Goal: Information Seeking & Learning: Learn about a topic

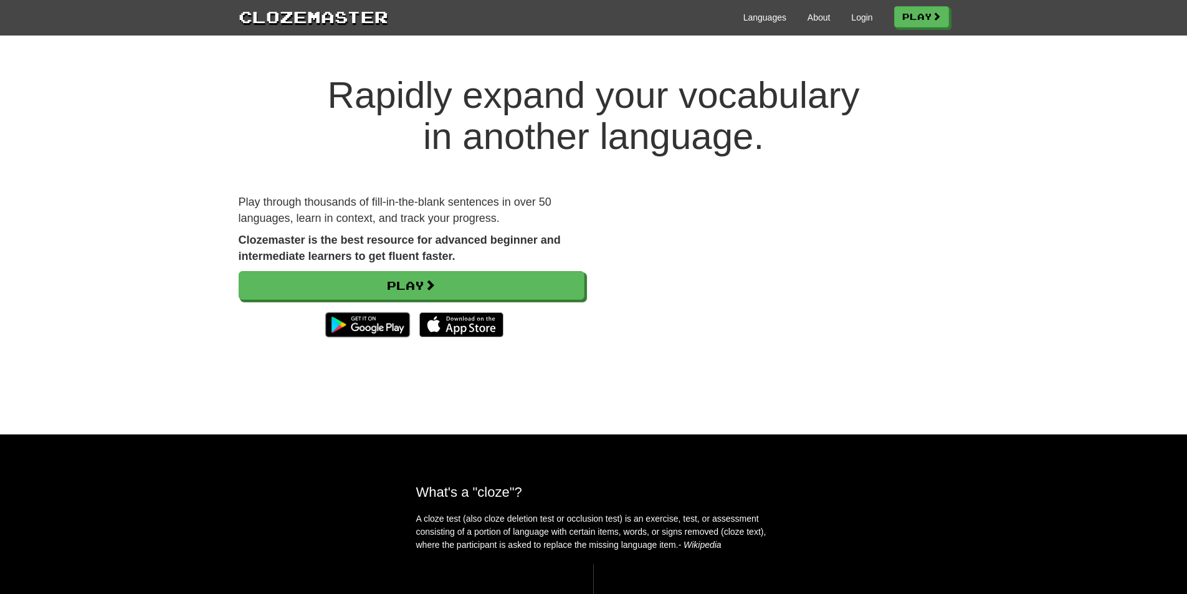
click at [872, 17] on div "Languages About Login Play" at bounding box center [668, 16] width 561 height 23
click at [866, 18] on link "Login" at bounding box center [861, 17] width 21 height 12
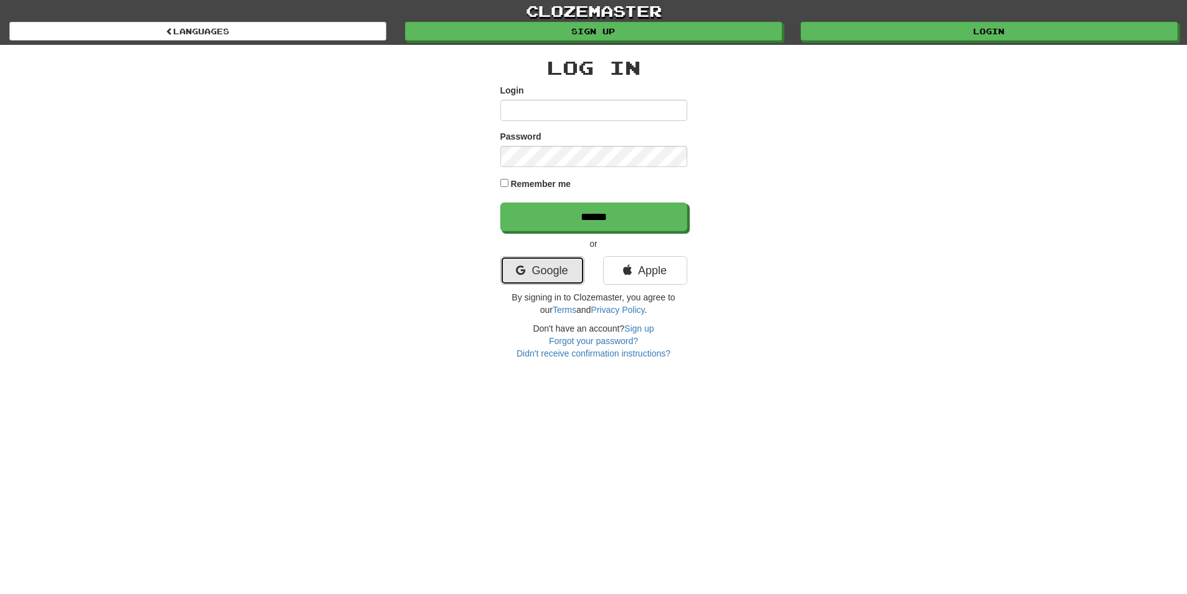
click at [536, 275] on link "Google" at bounding box center [543, 270] width 84 height 29
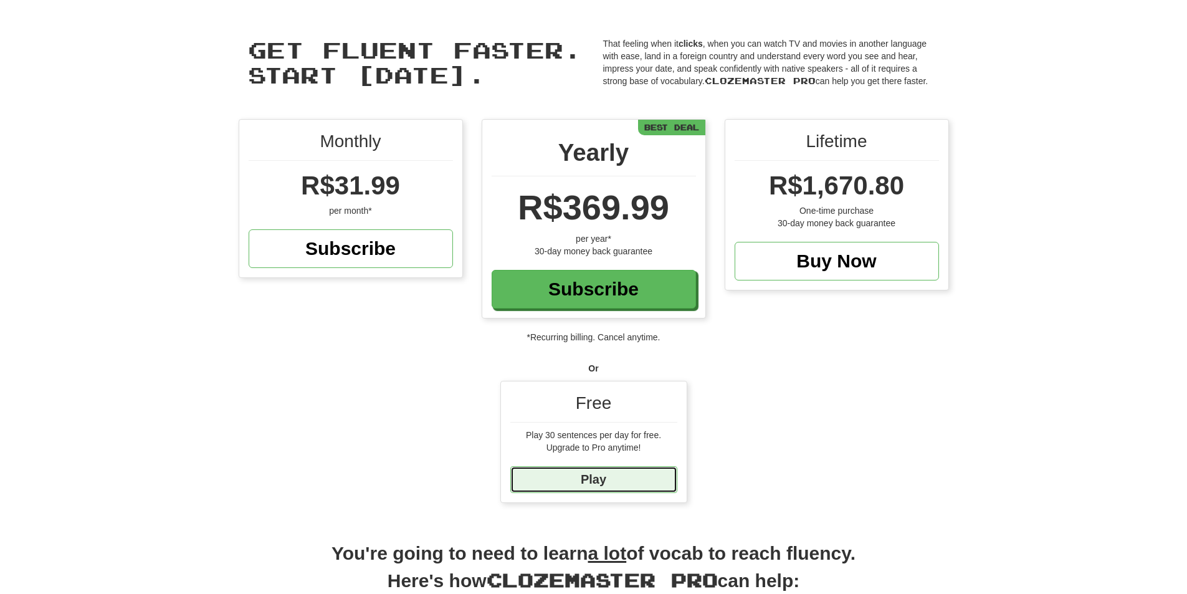
click at [603, 475] on link "Play" at bounding box center [593, 479] width 167 height 27
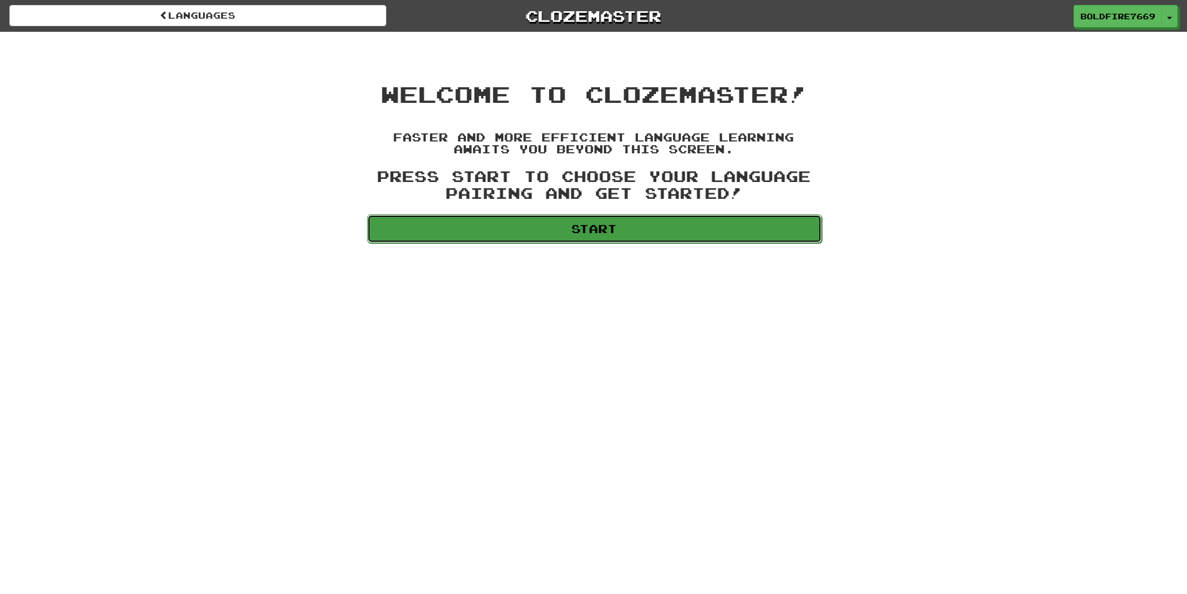
click at [554, 231] on link "Start" at bounding box center [594, 228] width 455 height 29
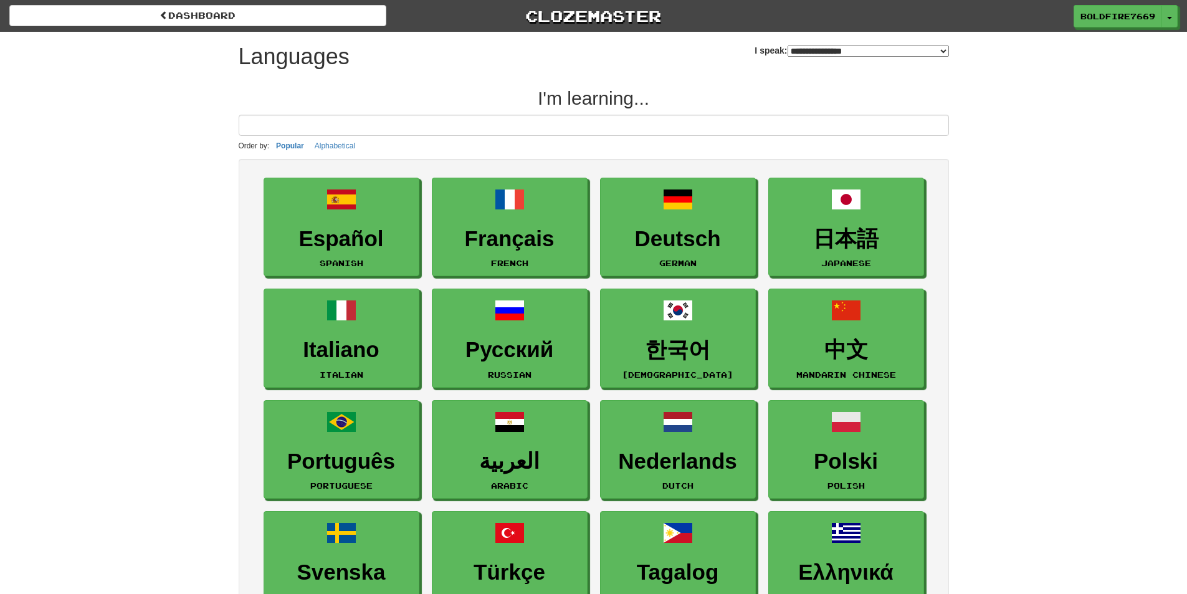
click at [810, 49] on select "**********" at bounding box center [868, 51] width 161 height 11
select select "*********"
click at [788, 46] on select "**********" at bounding box center [868, 51] width 161 height 11
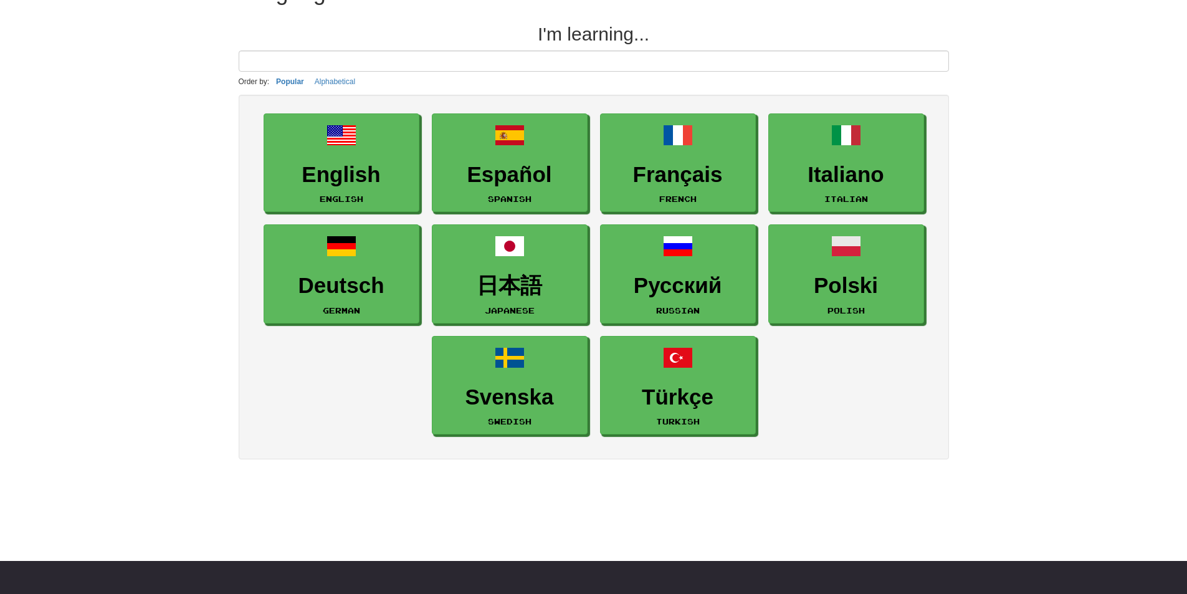
scroll to position [62, 0]
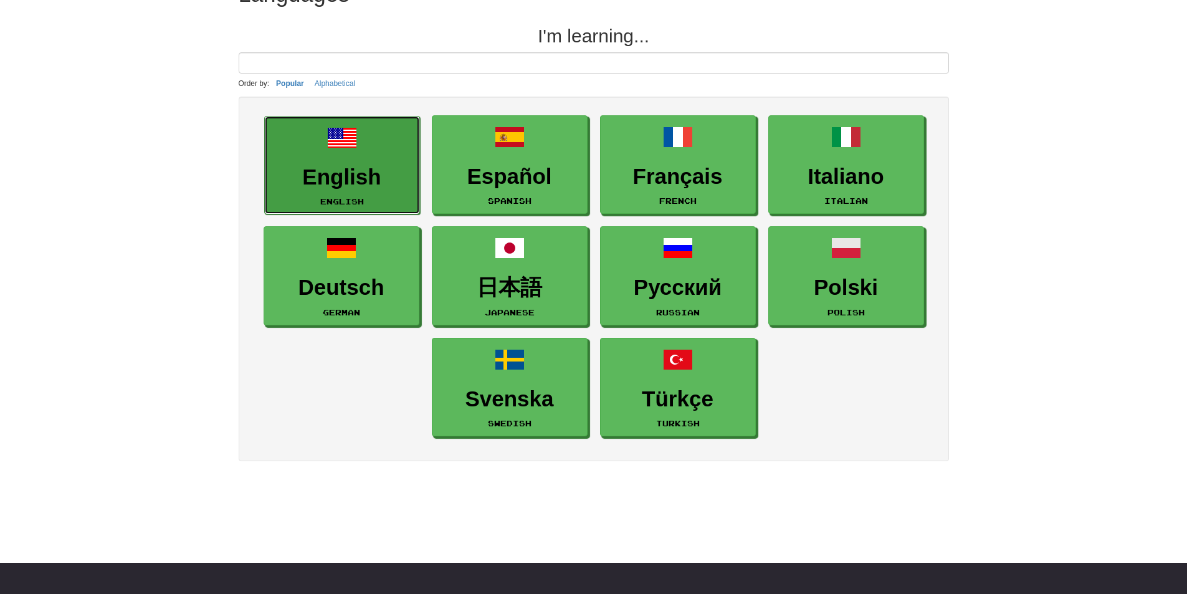
click at [348, 165] on h3 "English" at bounding box center [342, 177] width 142 height 24
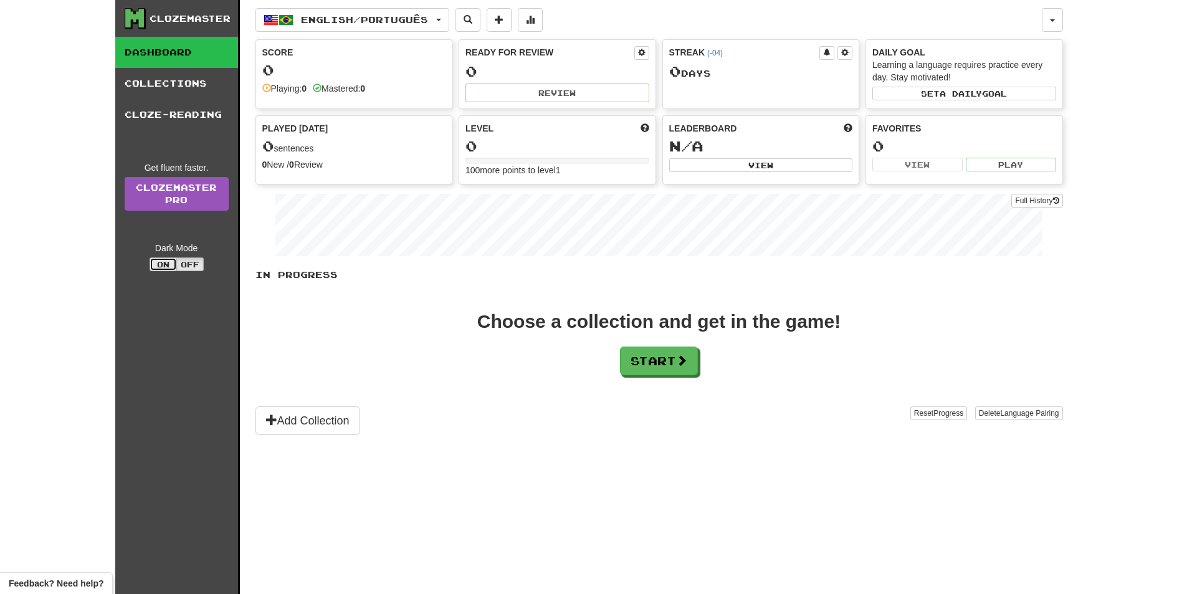
click at [162, 262] on button "On" at bounding box center [163, 264] width 27 height 14
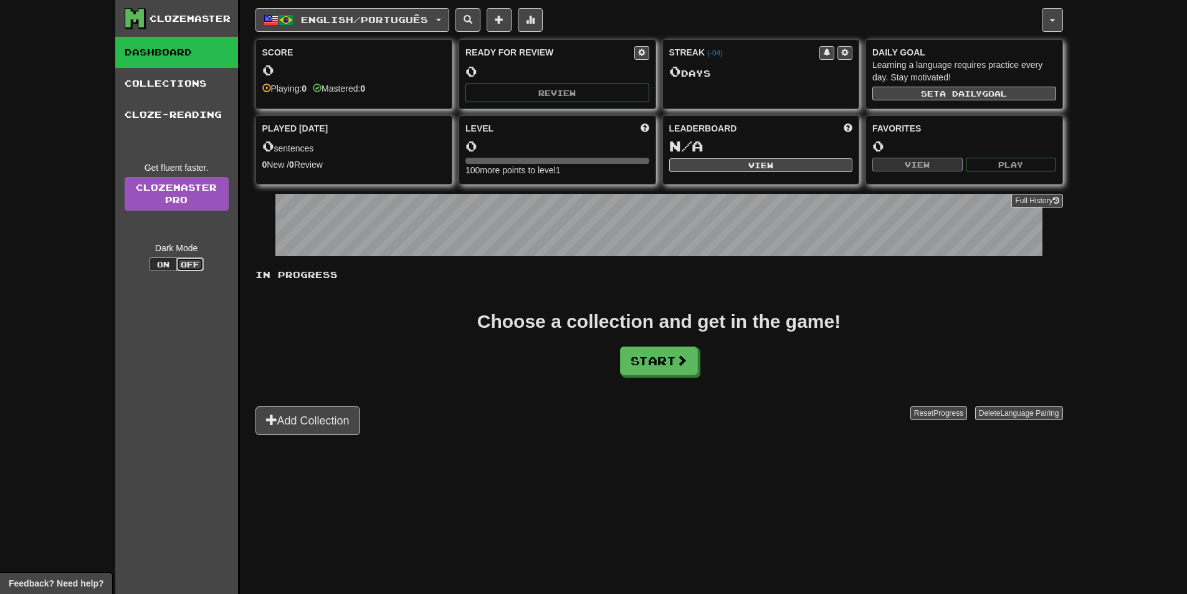
click at [187, 265] on button "Off" at bounding box center [189, 264] width 27 height 14
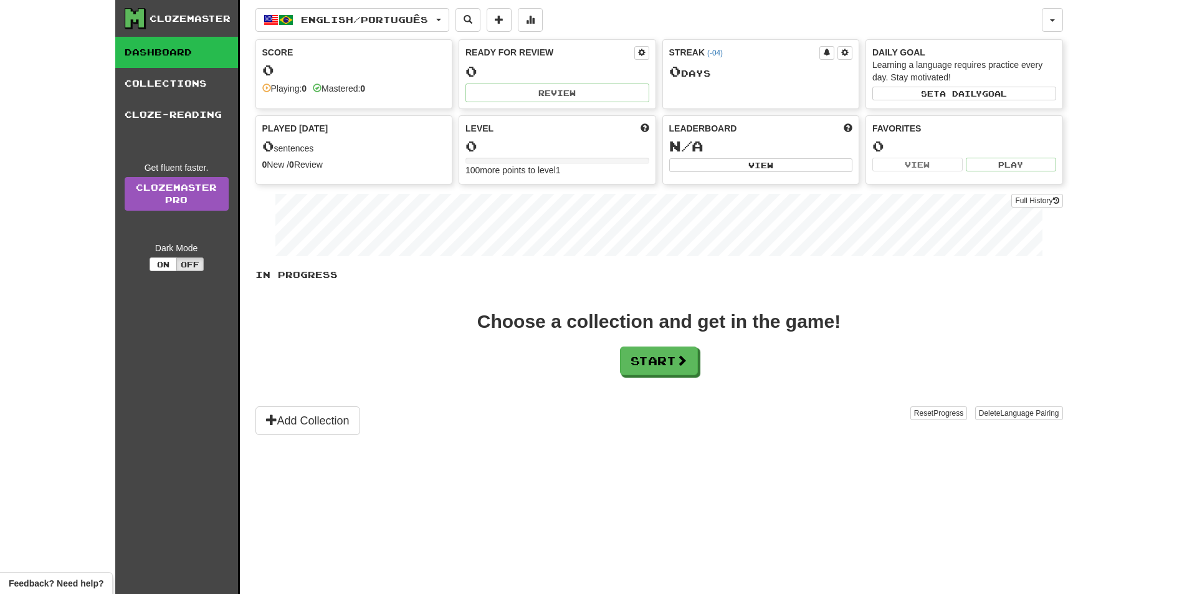
click at [347, 71] on div "0" at bounding box center [354, 70] width 184 height 16
click at [669, 352] on button "Start" at bounding box center [660, 361] width 78 height 29
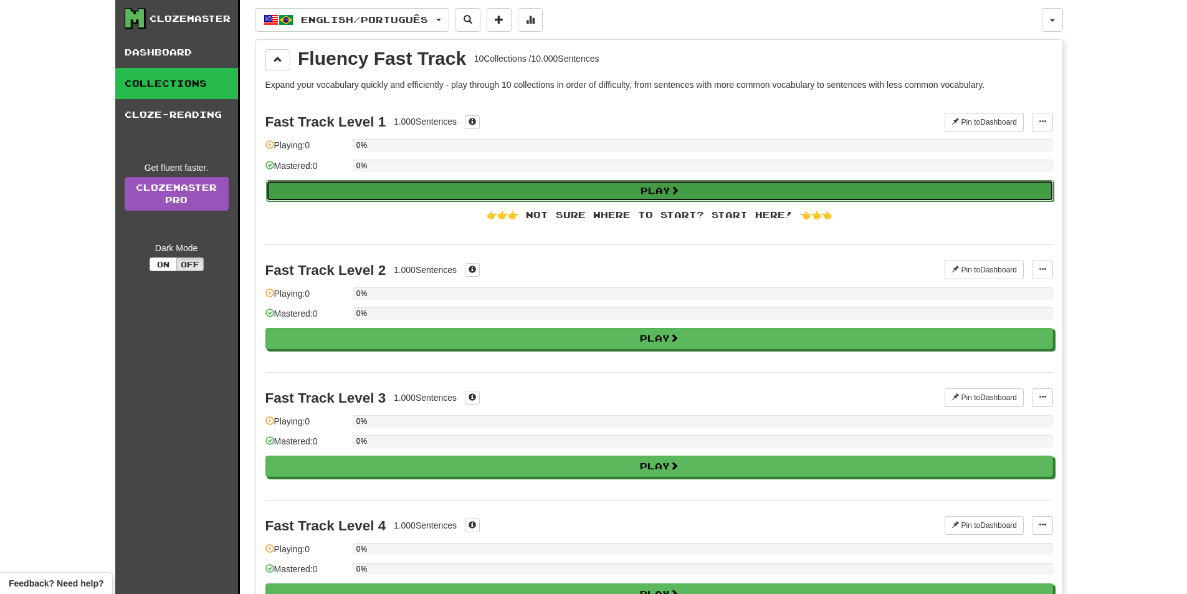
click at [405, 185] on button "Play" at bounding box center [660, 190] width 788 height 21
select select "**"
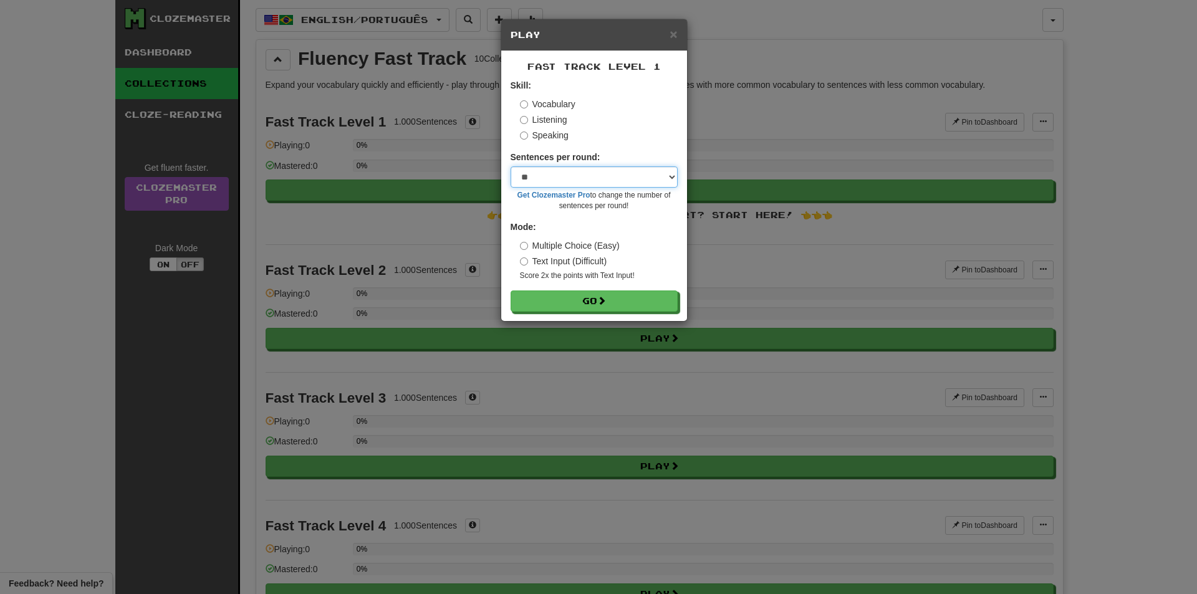
click at [591, 177] on select "* ** ** ** ** ** *** ********" at bounding box center [593, 176] width 167 height 21
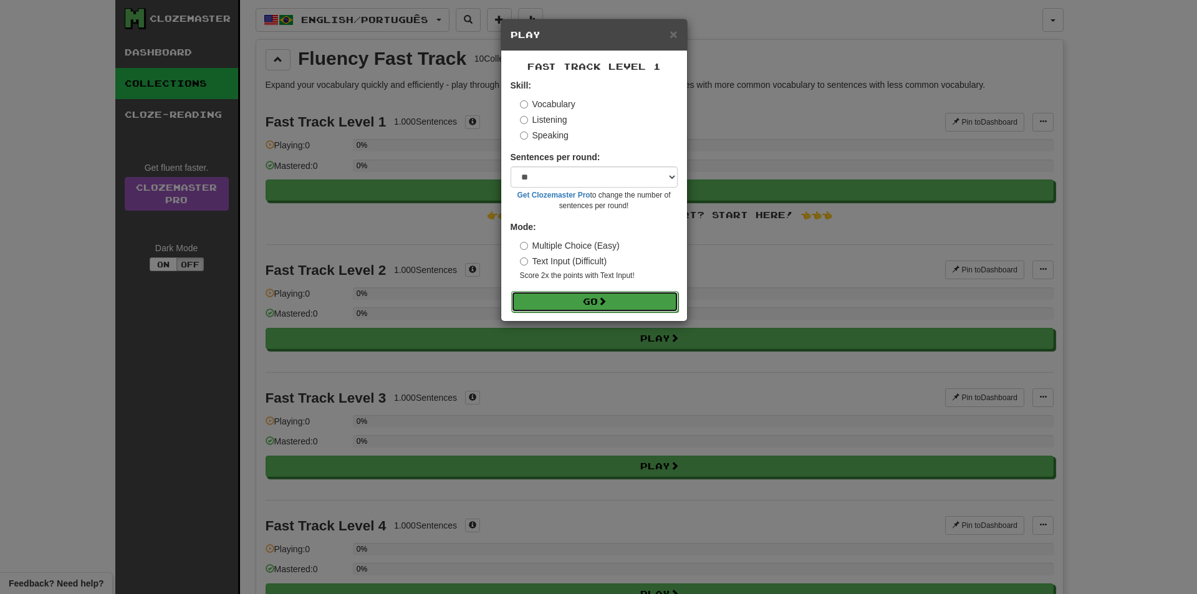
click at [606, 298] on span at bounding box center [602, 301] width 9 height 9
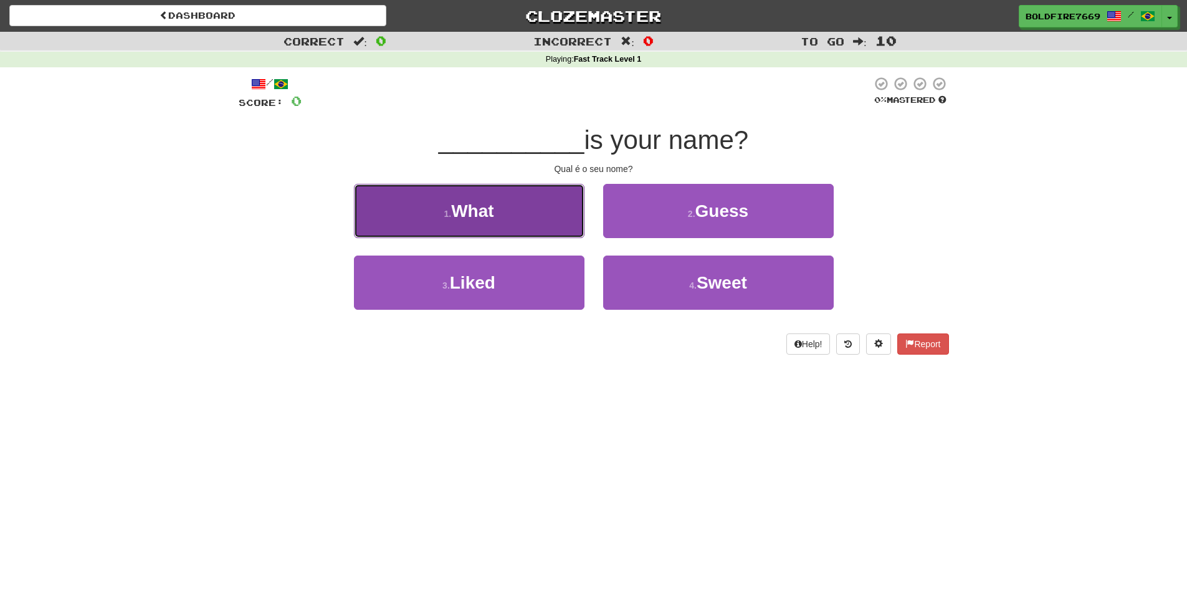
click at [499, 234] on button "1 . What" at bounding box center [469, 211] width 231 height 54
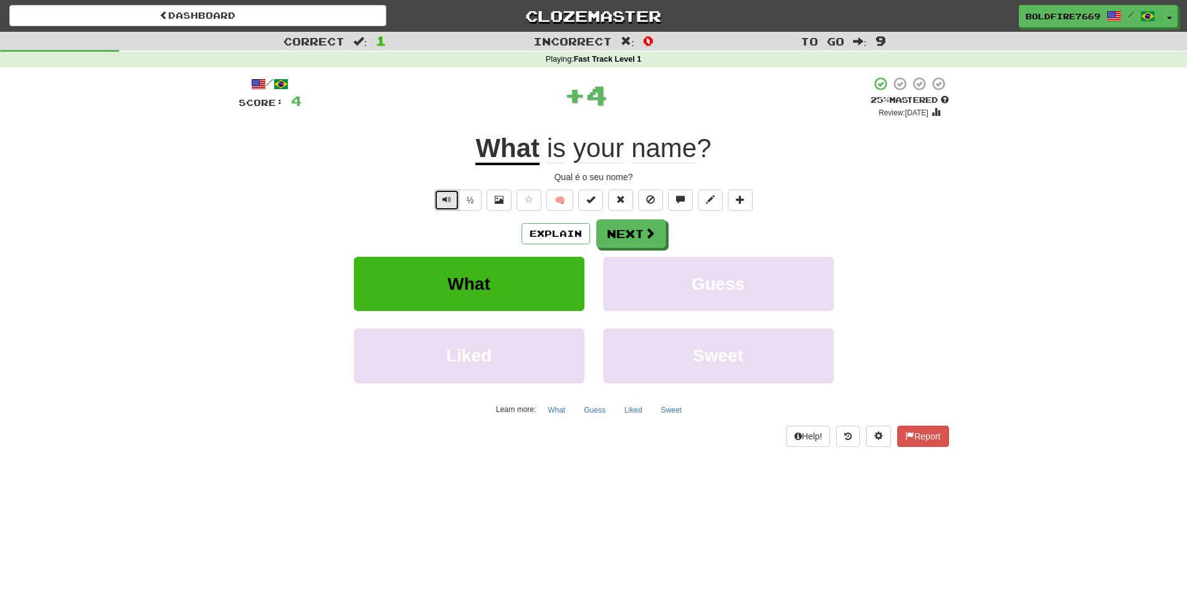
click at [445, 199] on span "Text-to-speech controls" at bounding box center [447, 199] width 9 height 9
click at [504, 198] on button at bounding box center [499, 199] width 25 height 21
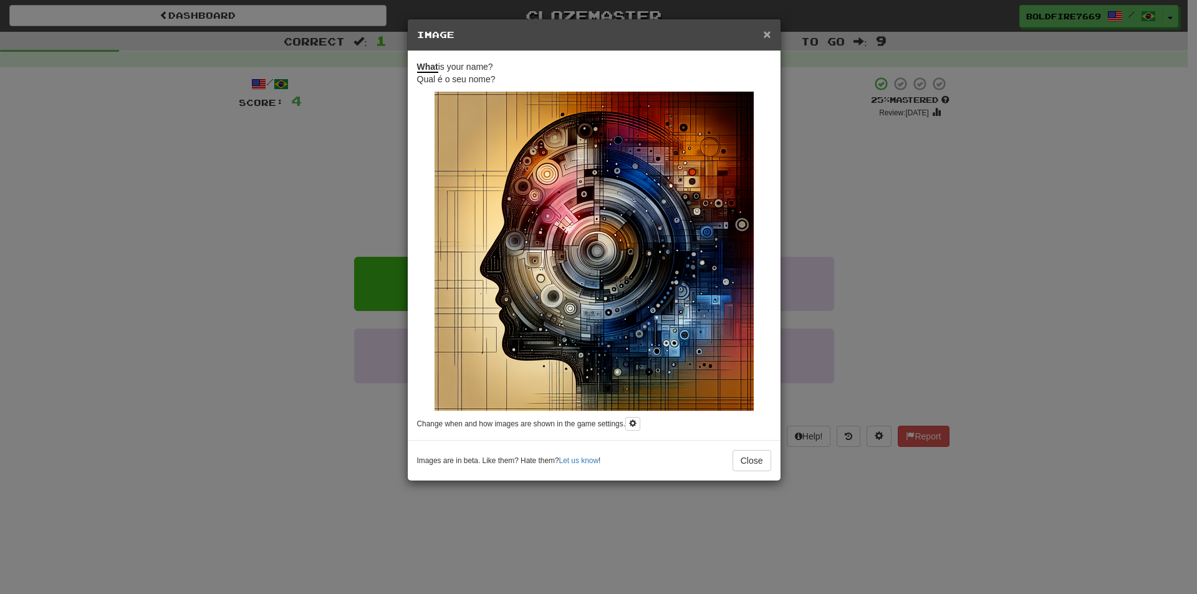
click at [767, 31] on span "×" at bounding box center [766, 34] width 7 height 14
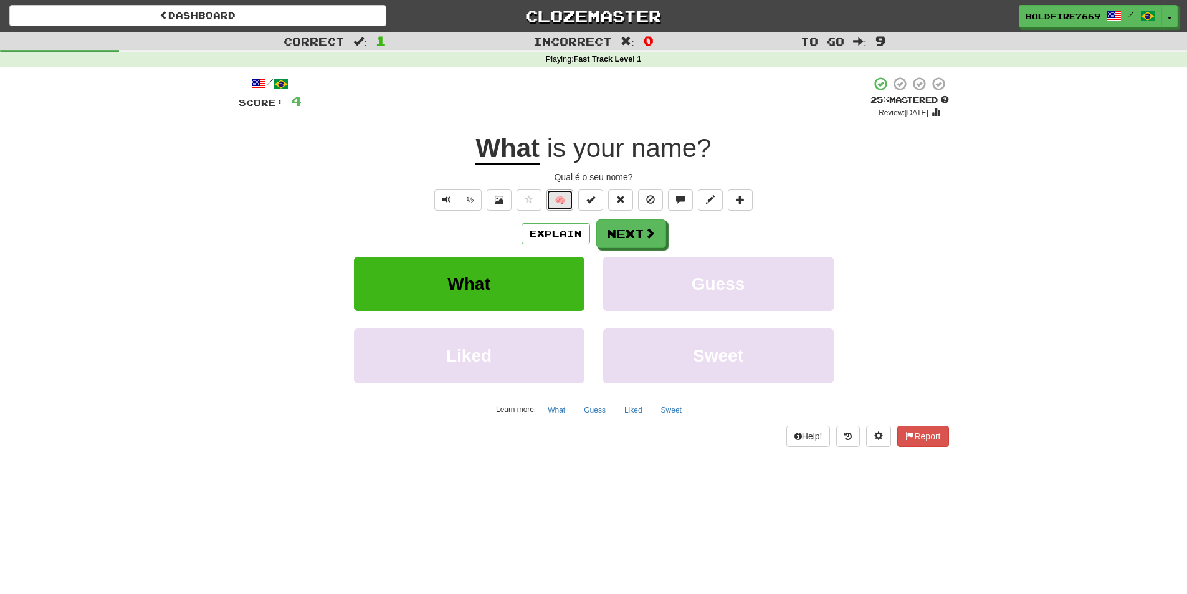
click at [562, 196] on button "🧠" at bounding box center [560, 199] width 27 height 21
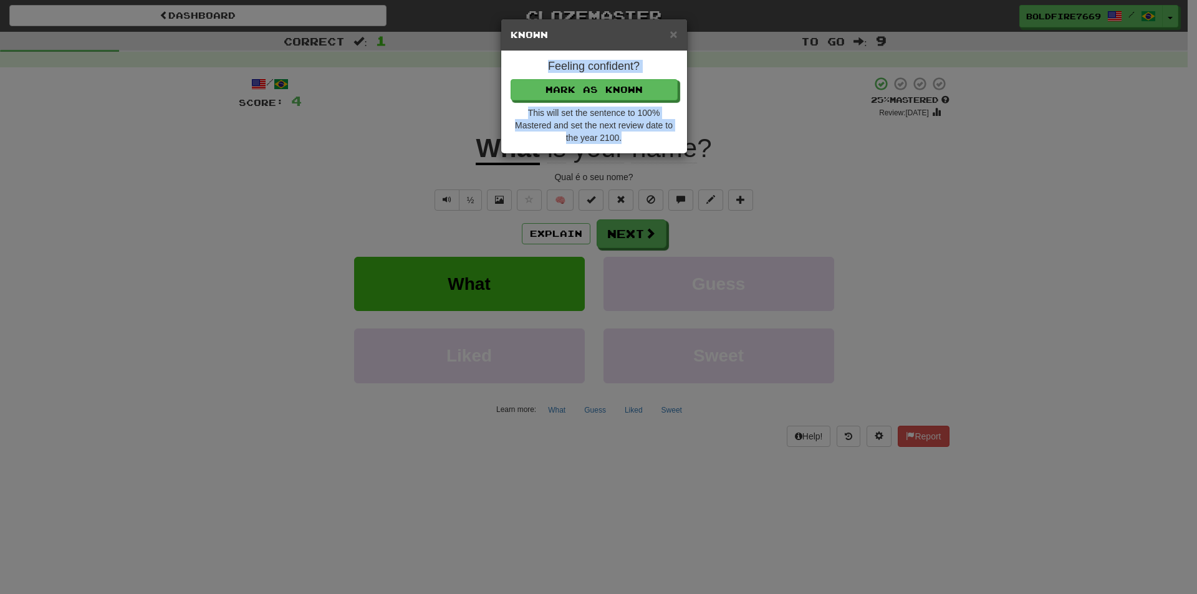
copy div "Feeling confident? Mark as Known This will set the sentence to 100% Mastered an…"
drag, startPoint x: 638, startPoint y: 137, endPoint x: 508, endPoint y: 65, distance: 148.7
click at [508, 65] on div "Feeling confident? Mark as Known This will set the sentence to 100% Mastered an…" at bounding box center [594, 102] width 186 height 102
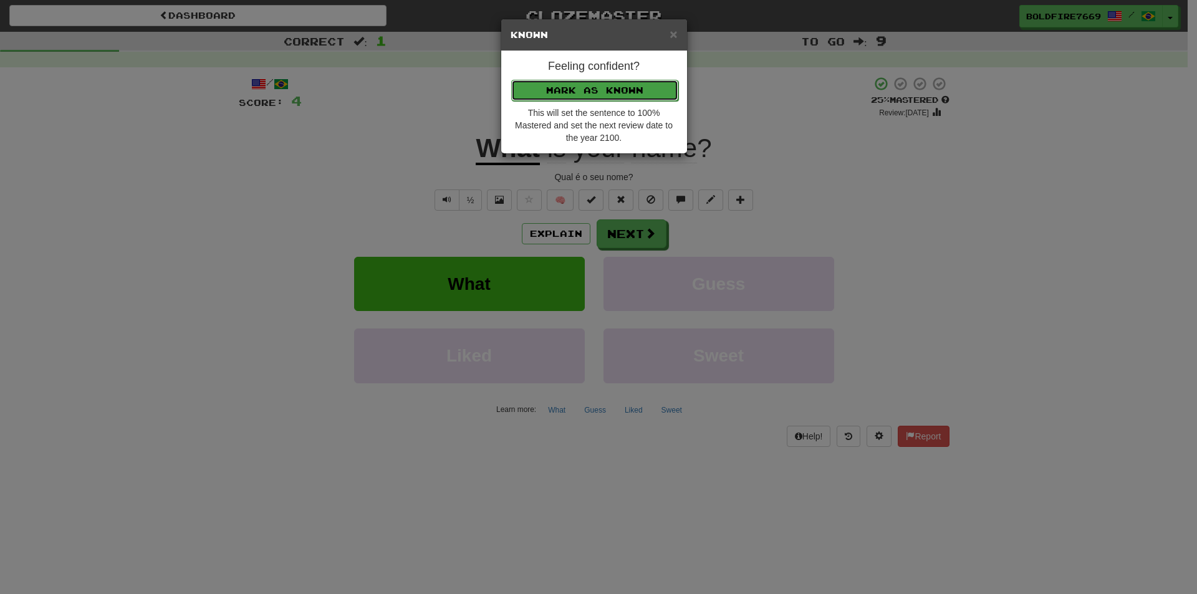
click at [594, 85] on button "Mark as Known" at bounding box center [594, 90] width 167 height 21
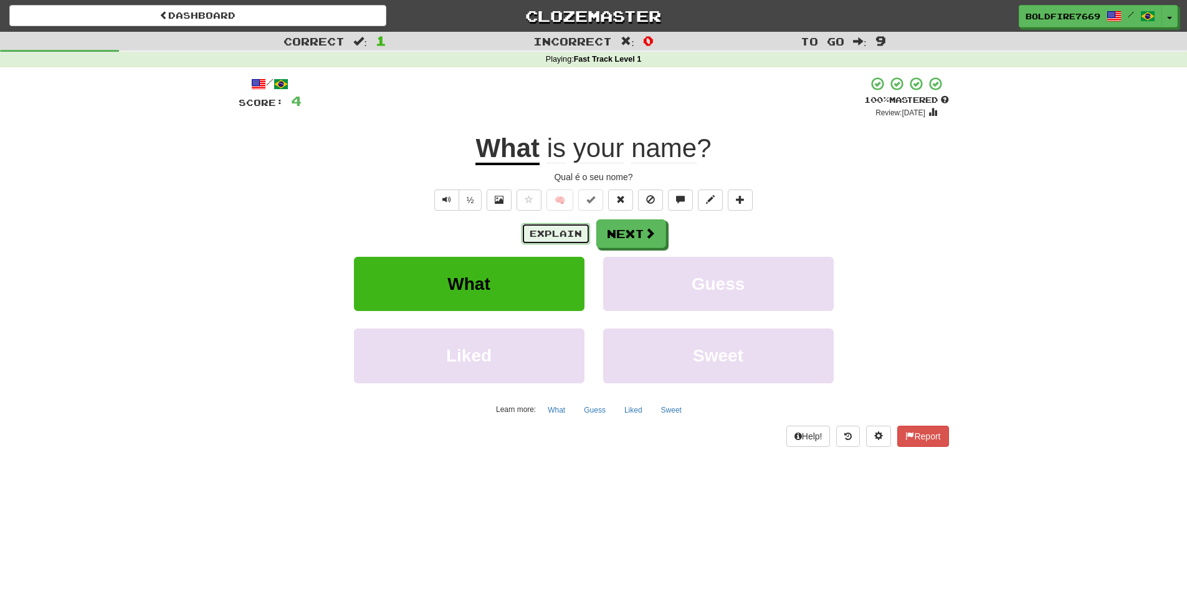
click at [553, 231] on button "Explain" at bounding box center [556, 233] width 69 height 21
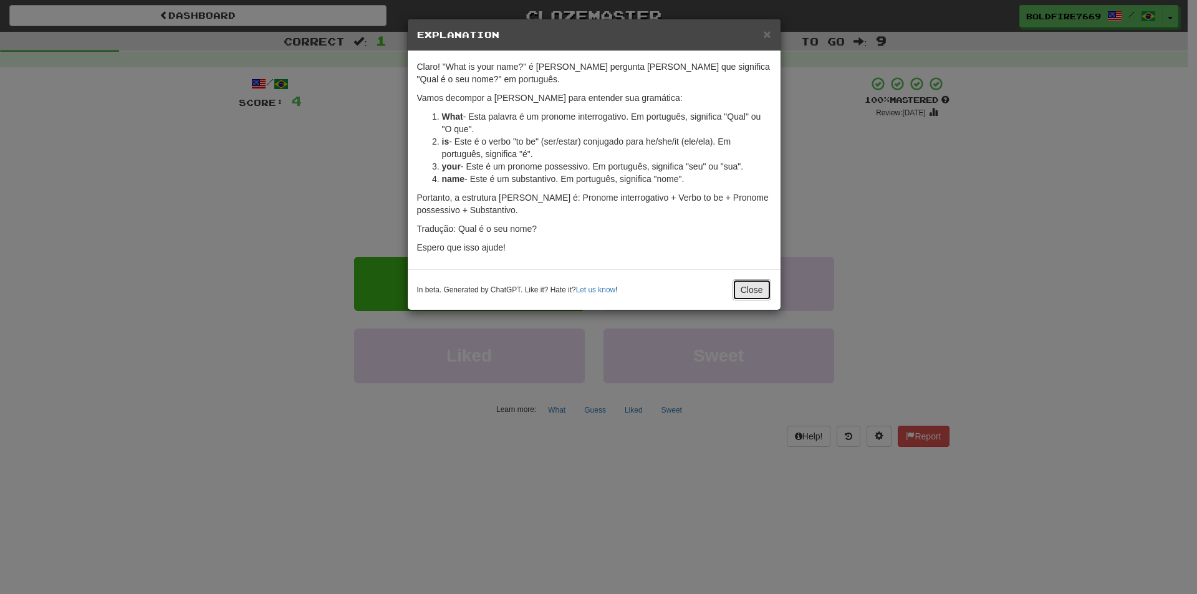
click at [737, 288] on button "Close" at bounding box center [751, 289] width 39 height 21
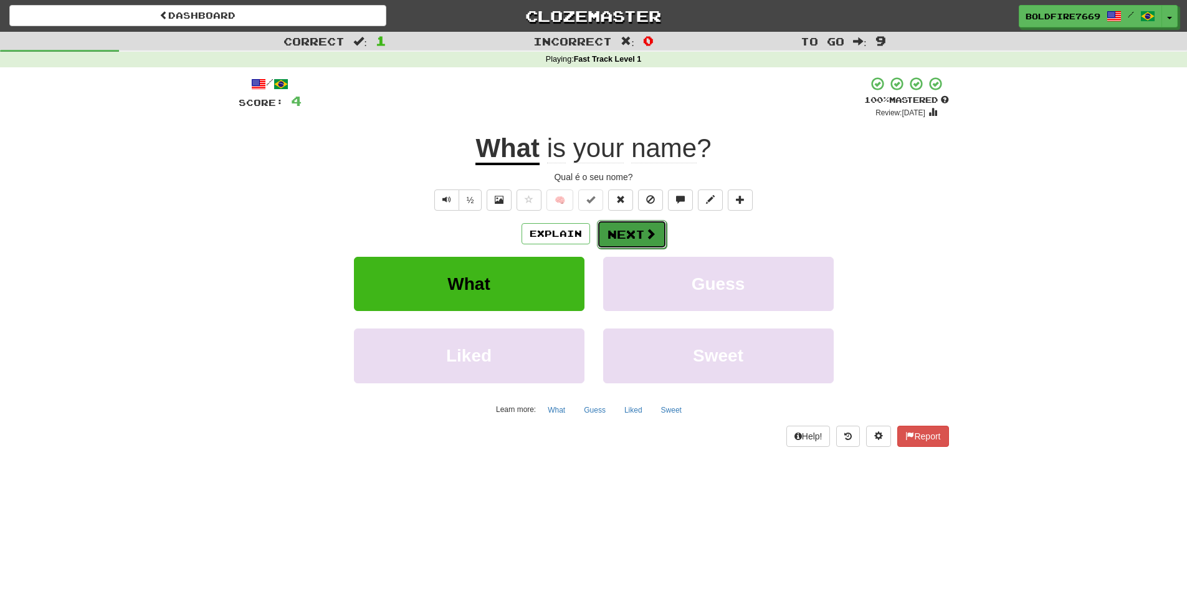
click at [629, 226] on button "Next" at bounding box center [632, 234] width 70 height 29
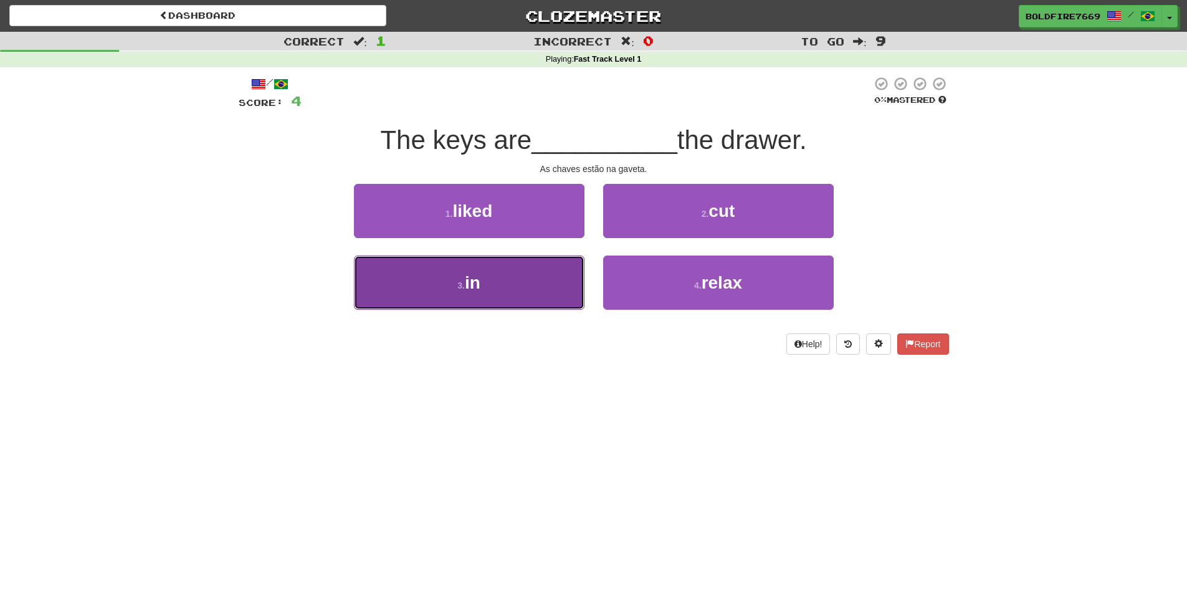
click at [506, 284] on button "3 . in" at bounding box center [469, 283] width 231 height 54
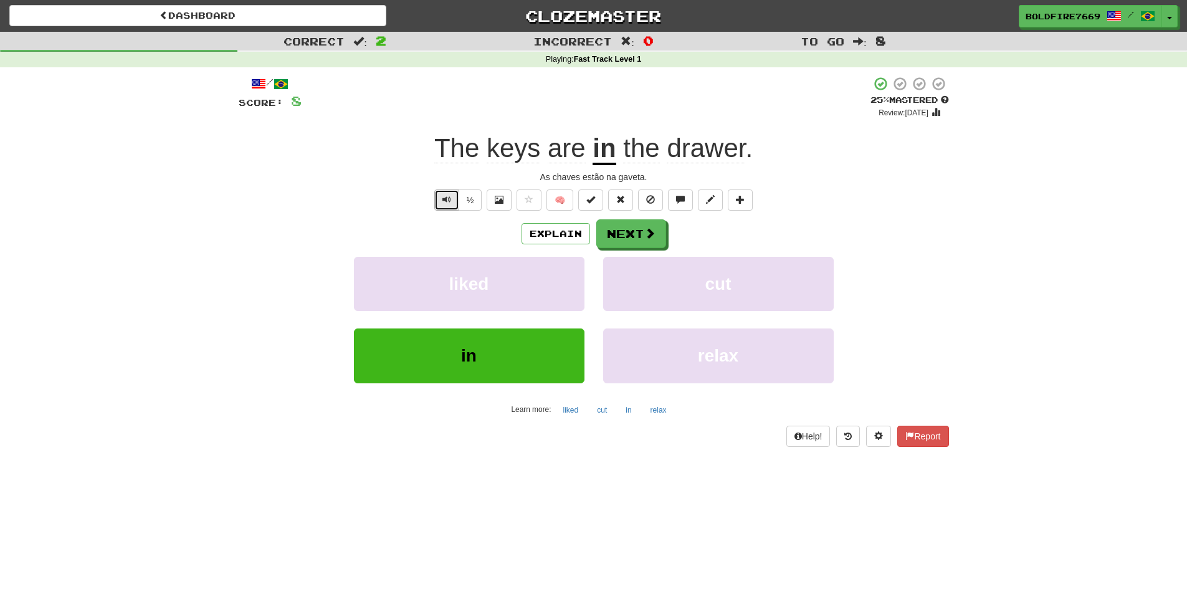
click at [457, 193] on button "Text-to-speech controls" at bounding box center [446, 199] width 25 height 21
click at [469, 201] on button "½" at bounding box center [471, 199] width 24 height 21
click at [451, 199] on button "Text-to-speech controls" at bounding box center [446, 199] width 25 height 21
click at [502, 201] on span at bounding box center [499, 199] width 9 height 9
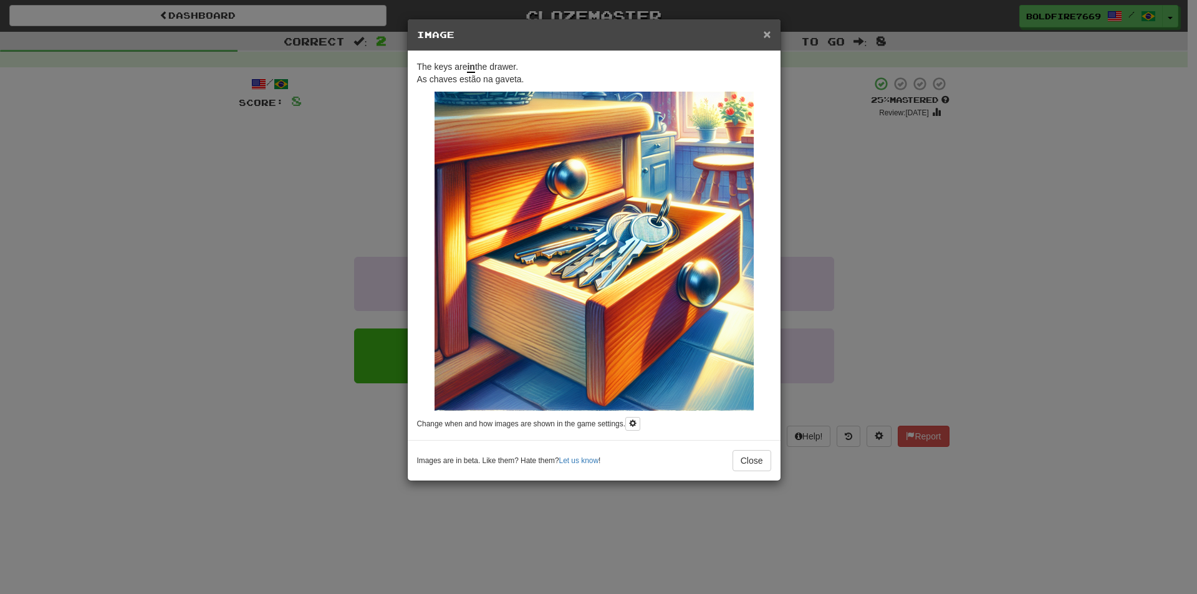
click at [763, 36] on span "×" at bounding box center [766, 34] width 7 height 14
click at [763, 36] on div "× Image The keys are in the drawer. As chaves estão na gaveta. Change when and …" at bounding box center [594, 250] width 374 height 462
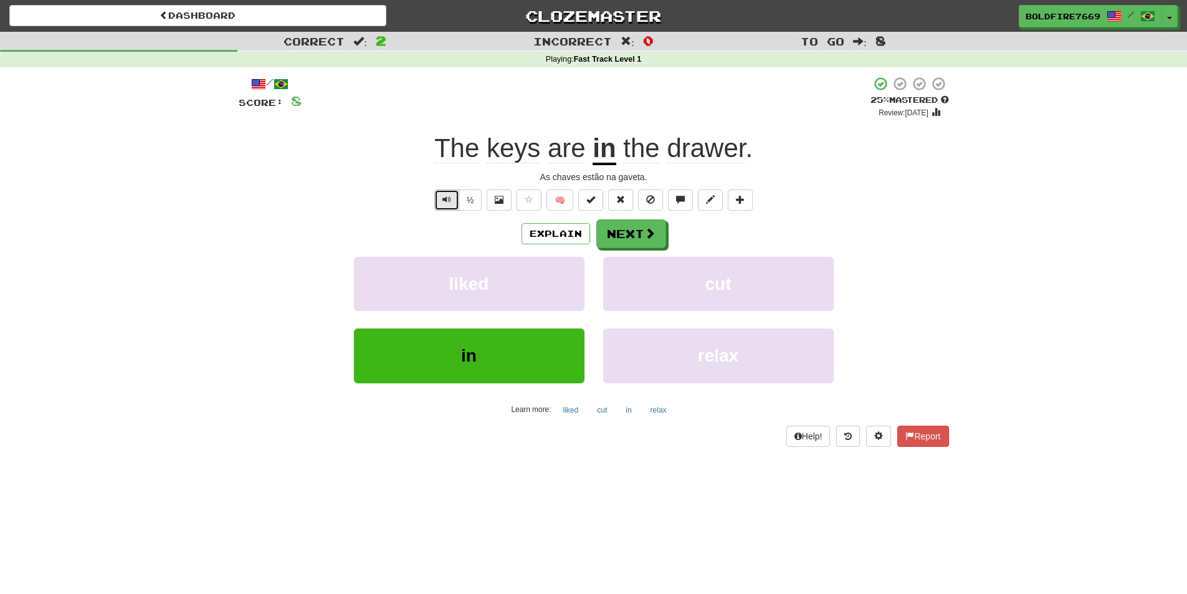
click at [436, 201] on button "Text-to-speech controls" at bounding box center [446, 199] width 25 height 21
click at [637, 228] on button "Next" at bounding box center [632, 234] width 70 height 29
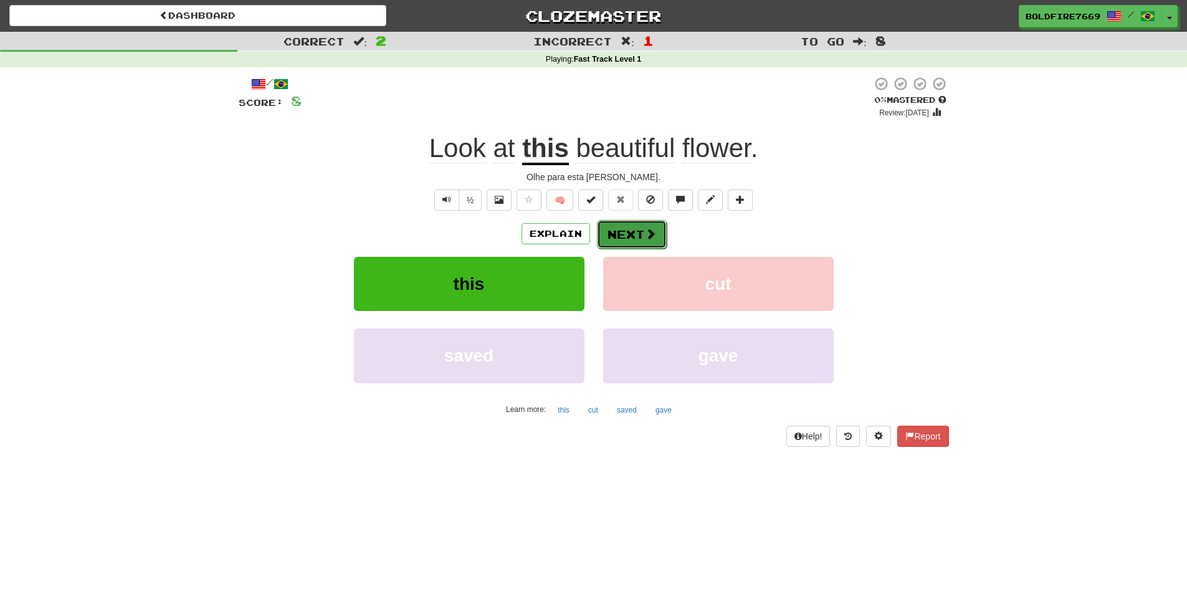
click at [623, 232] on button "Next" at bounding box center [632, 234] width 70 height 29
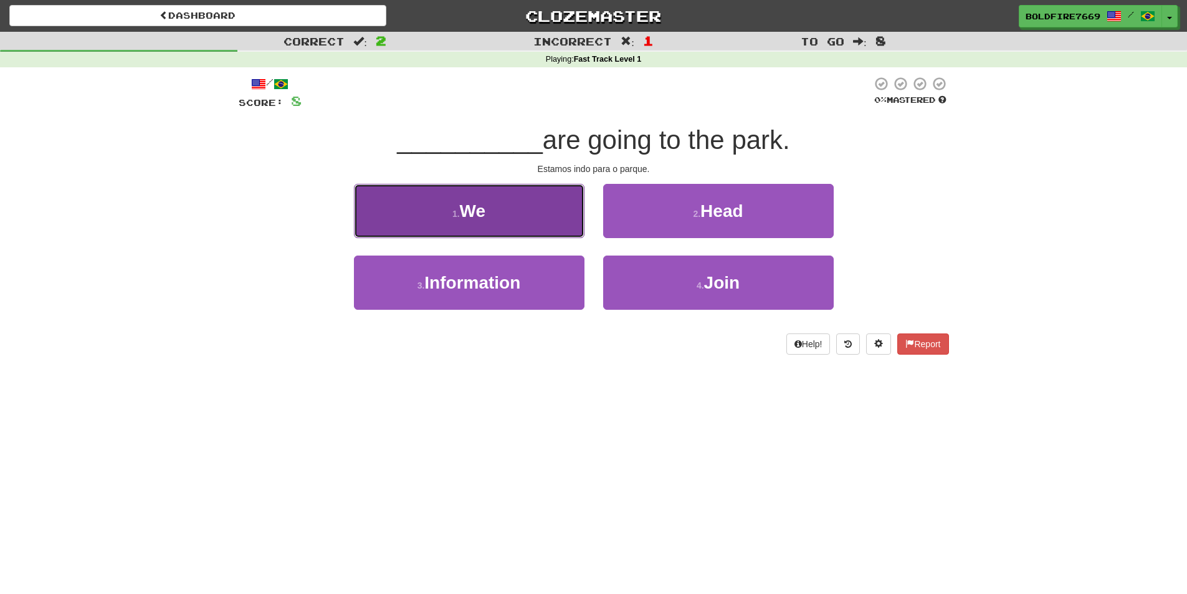
click at [547, 199] on button "1 . We" at bounding box center [469, 211] width 231 height 54
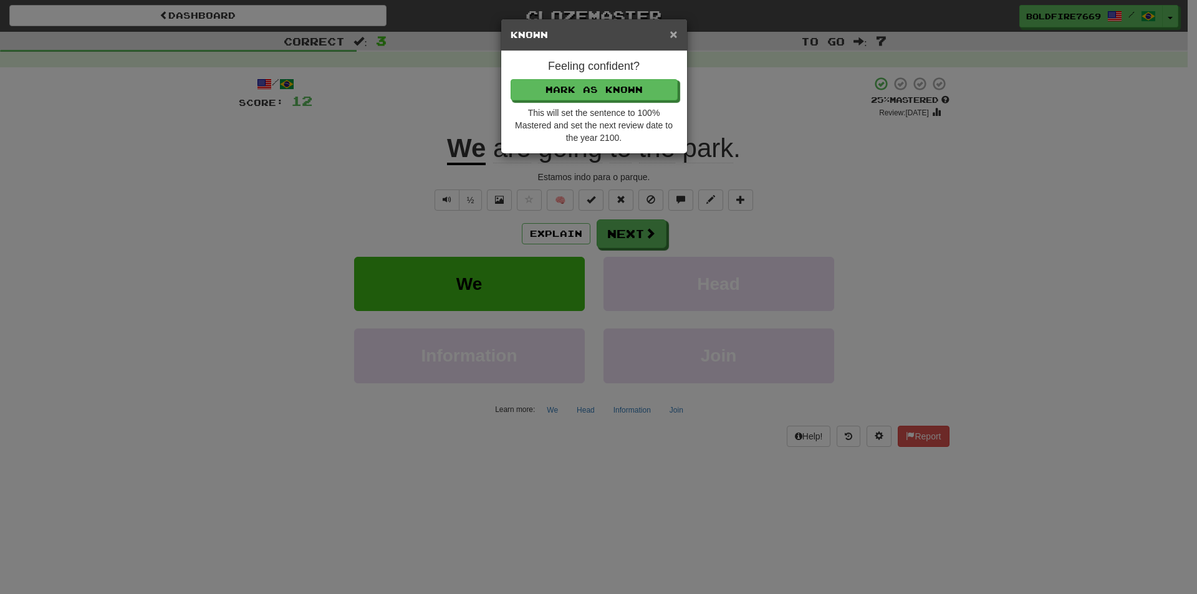
click at [674, 31] on span "×" at bounding box center [672, 34] width 7 height 14
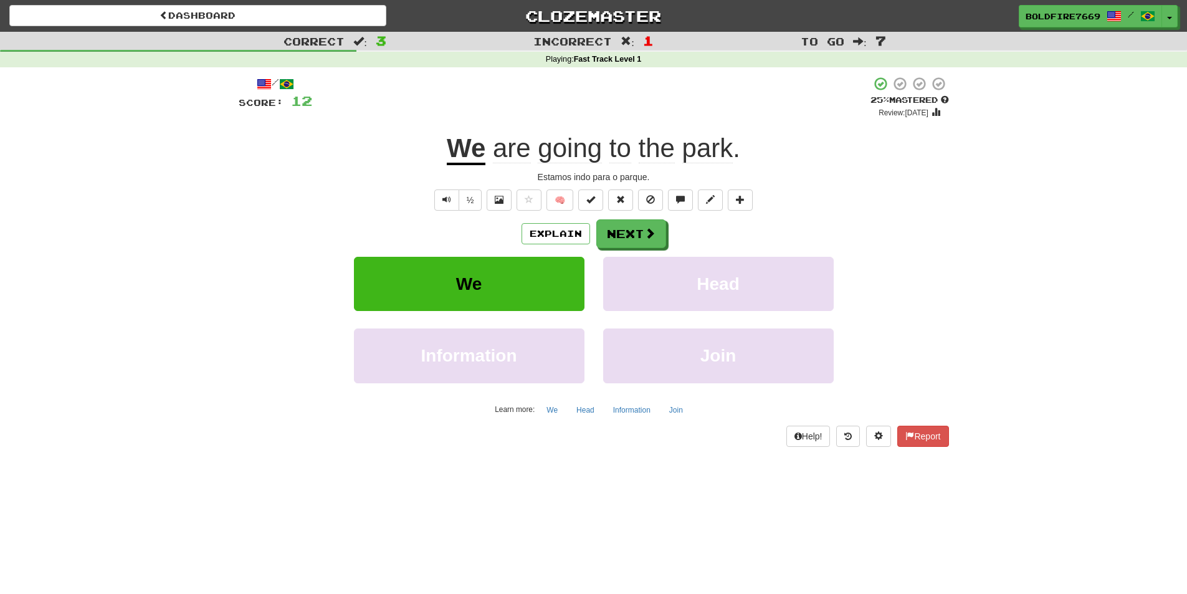
click at [770, 237] on div "Explain Next" at bounding box center [594, 233] width 711 height 29
click at [443, 197] on span "Text-to-speech controls" at bounding box center [447, 199] width 9 height 9
click at [633, 228] on button "Next" at bounding box center [632, 234] width 70 height 29
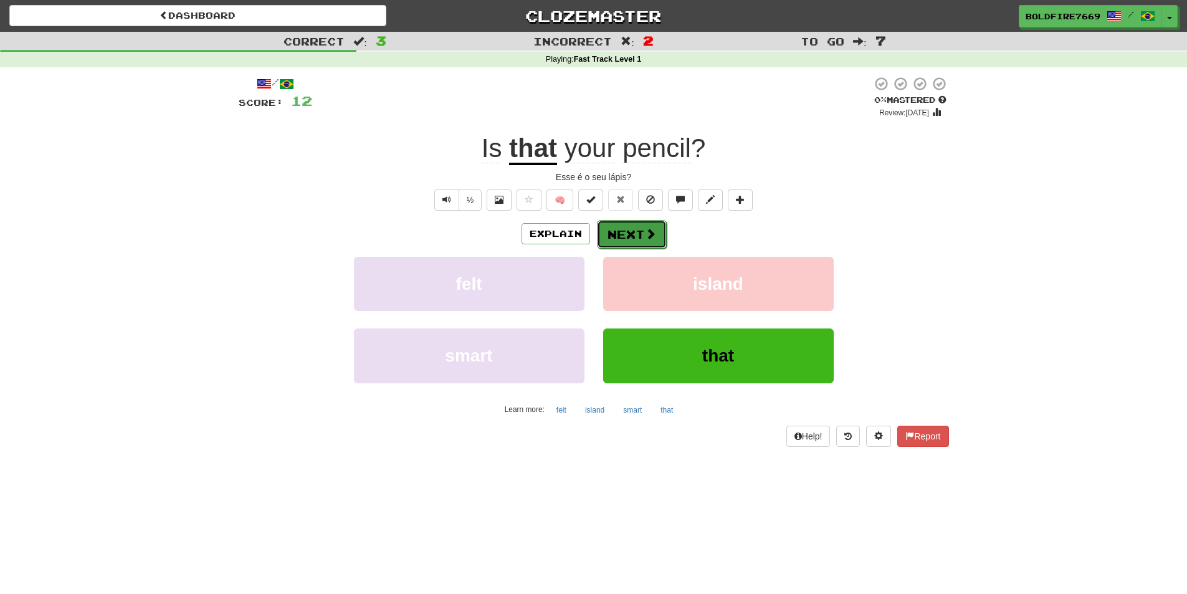
click at [635, 237] on button "Next" at bounding box center [632, 234] width 70 height 29
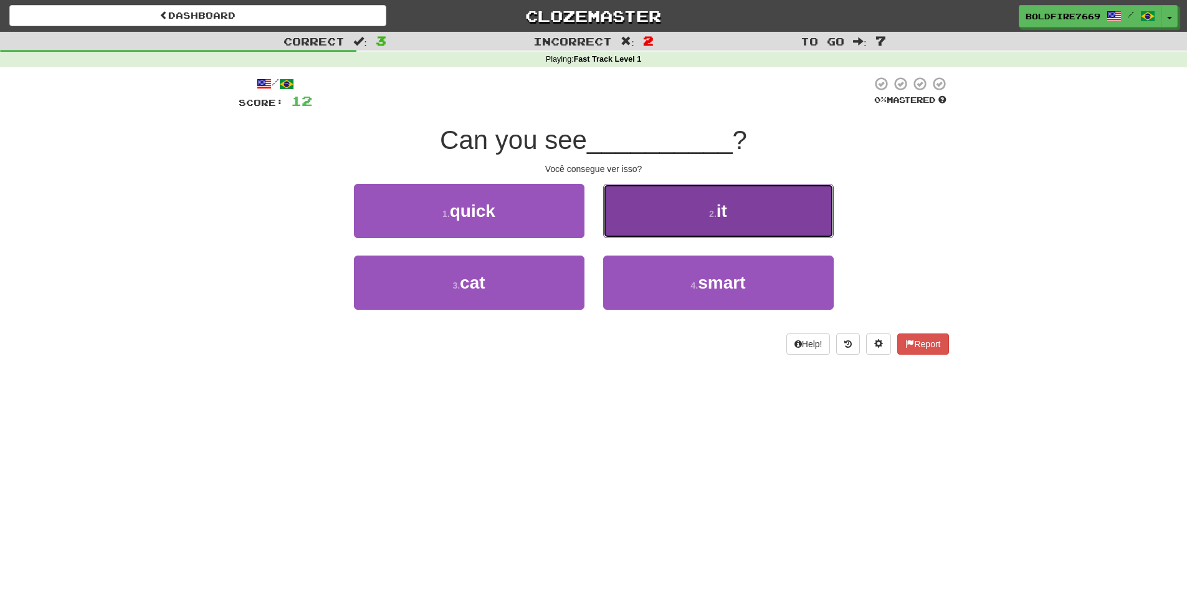
click at [645, 213] on button "2 . it" at bounding box center [718, 211] width 231 height 54
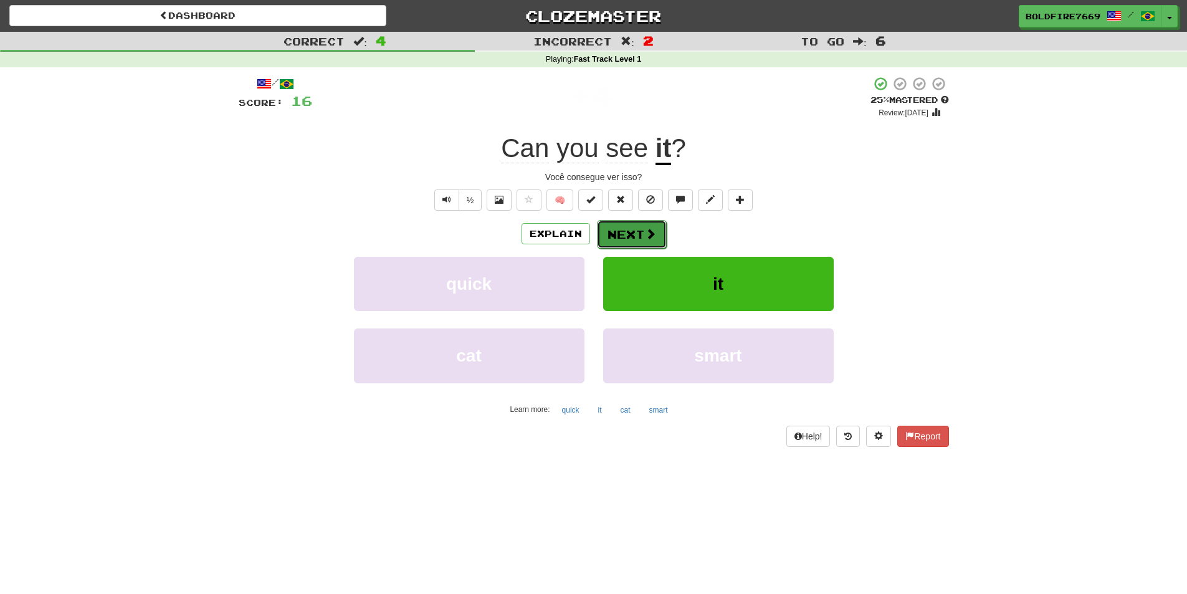
click at [657, 221] on button "Next" at bounding box center [632, 234] width 70 height 29
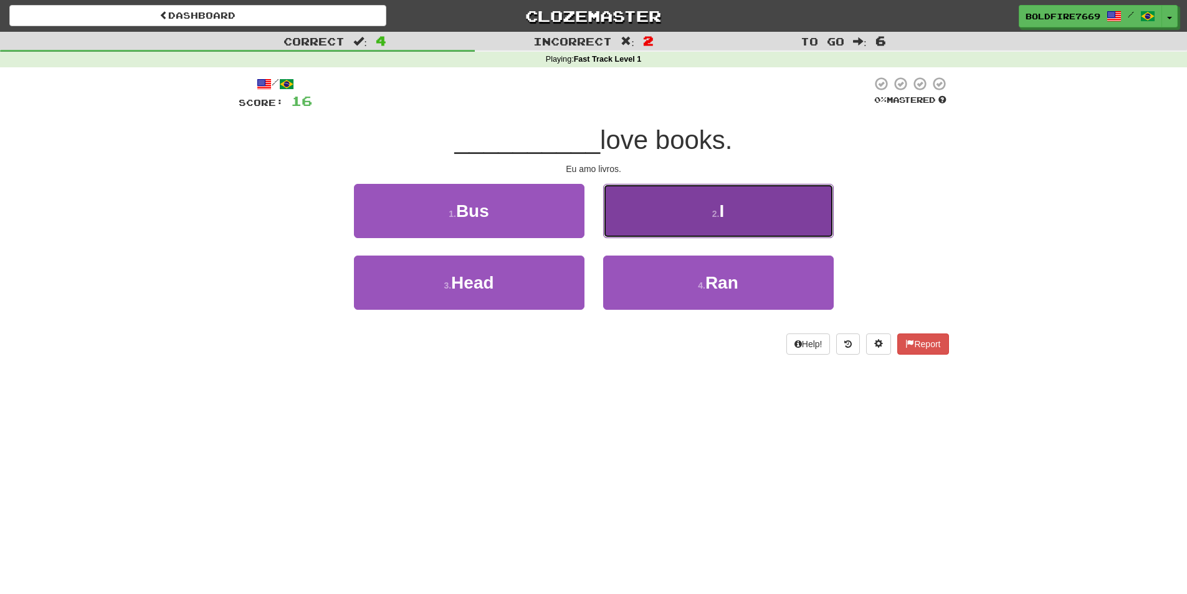
click at [645, 204] on button "2 . I" at bounding box center [718, 211] width 231 height 54
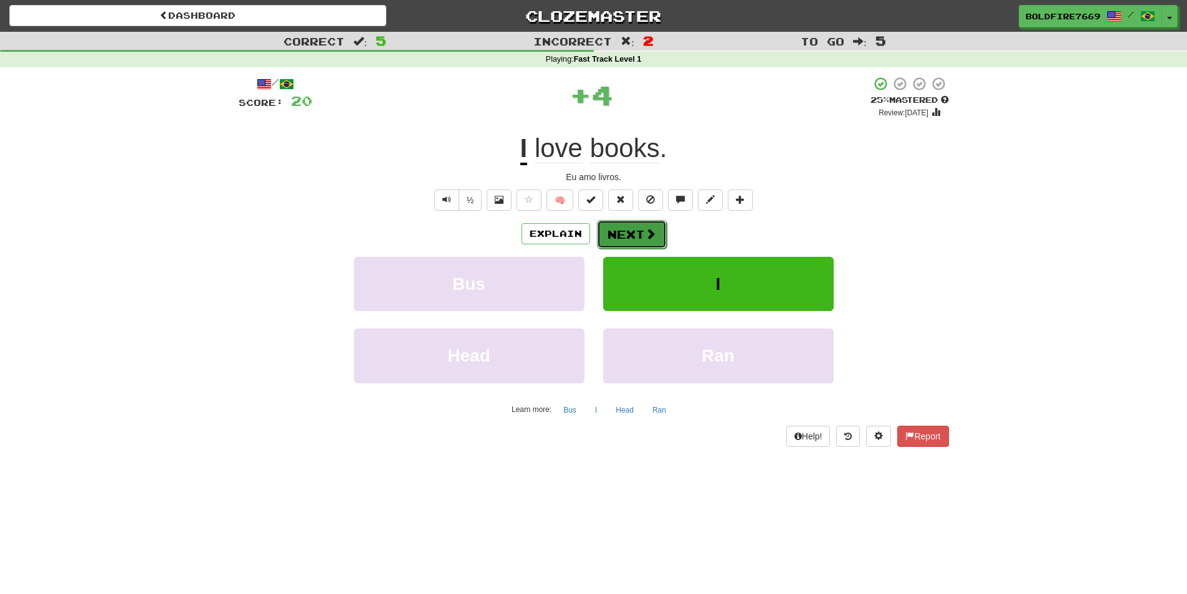
click at [635, 224] on button "Next" at bounding box center [632, 234] width 70 height 29
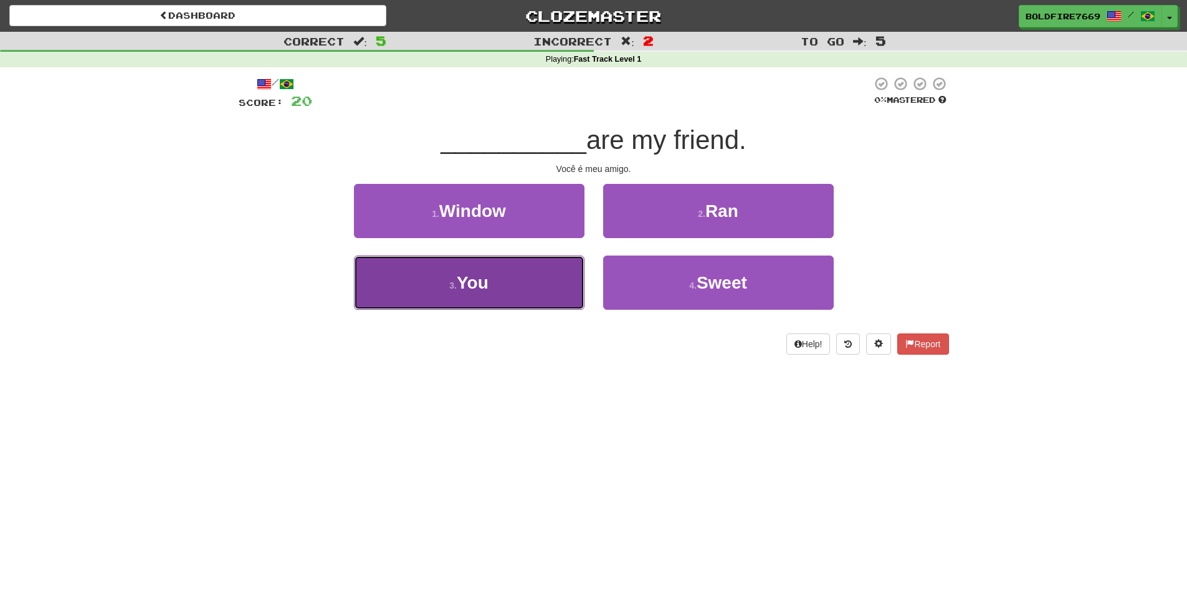
click at [551, 275] on button "3 . You" at bounding box center [469, 283] width 231 height 54
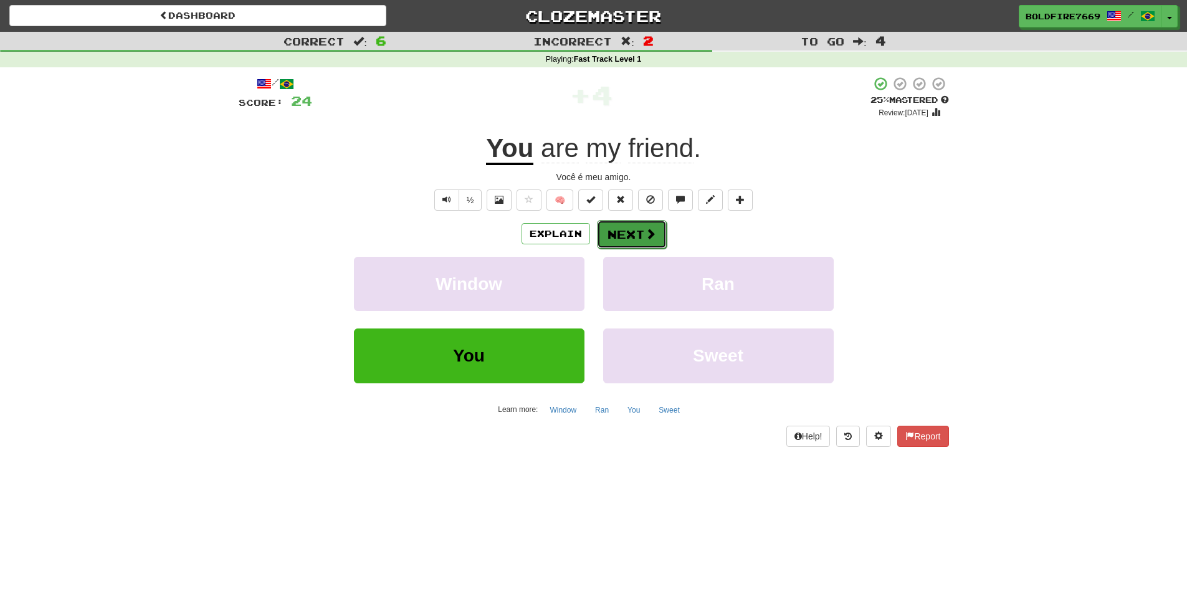
click at [609, 231] on button "Next" at bounding box center [632, 234] width 70 height 29
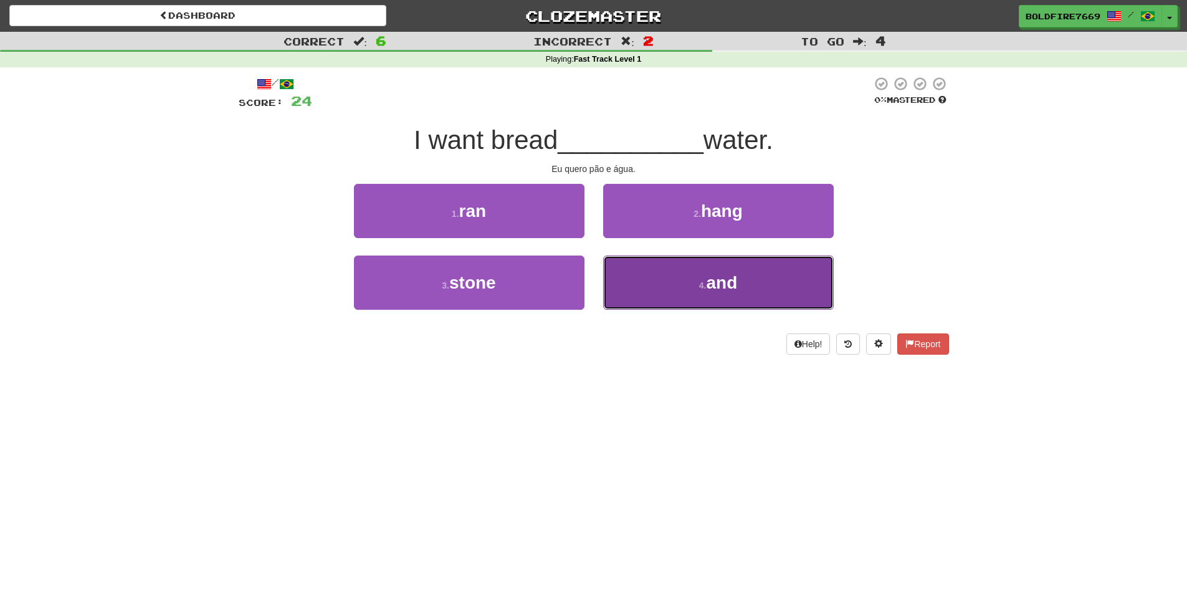
click at [672, 275] on button "4 . and" at bounding box center [718, 283] width 231 height 54
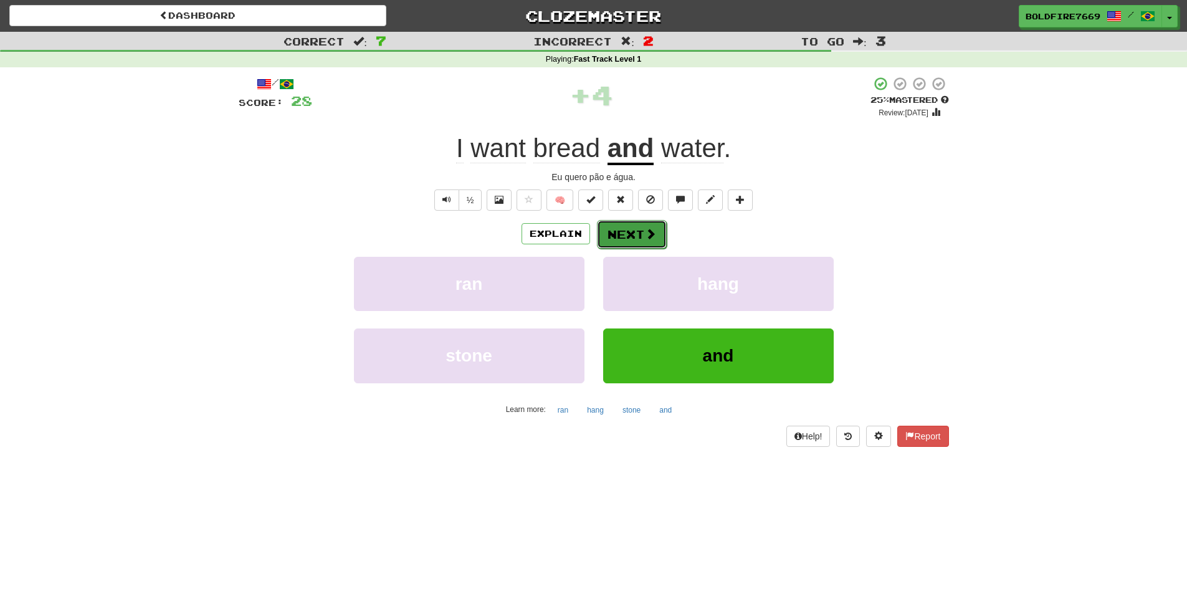
click at [600, 226] on button "Next" at bounding box center [632, 234] width 70 height 29
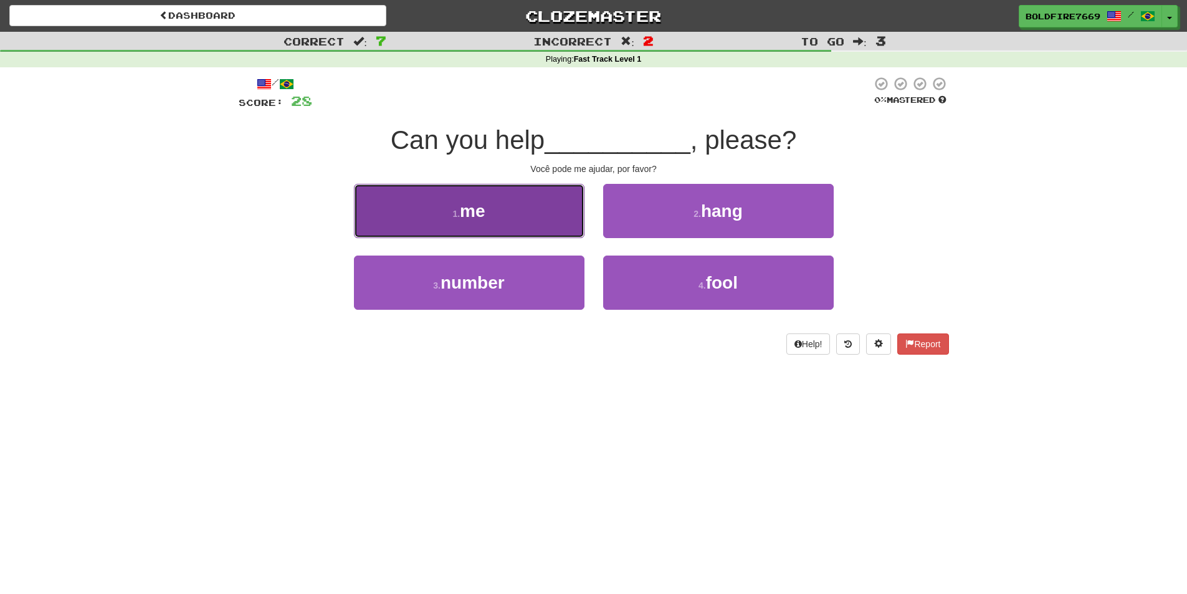
click at [563, 196] on button "1 . me" at bounding box center [469, 211] width 231 height 54
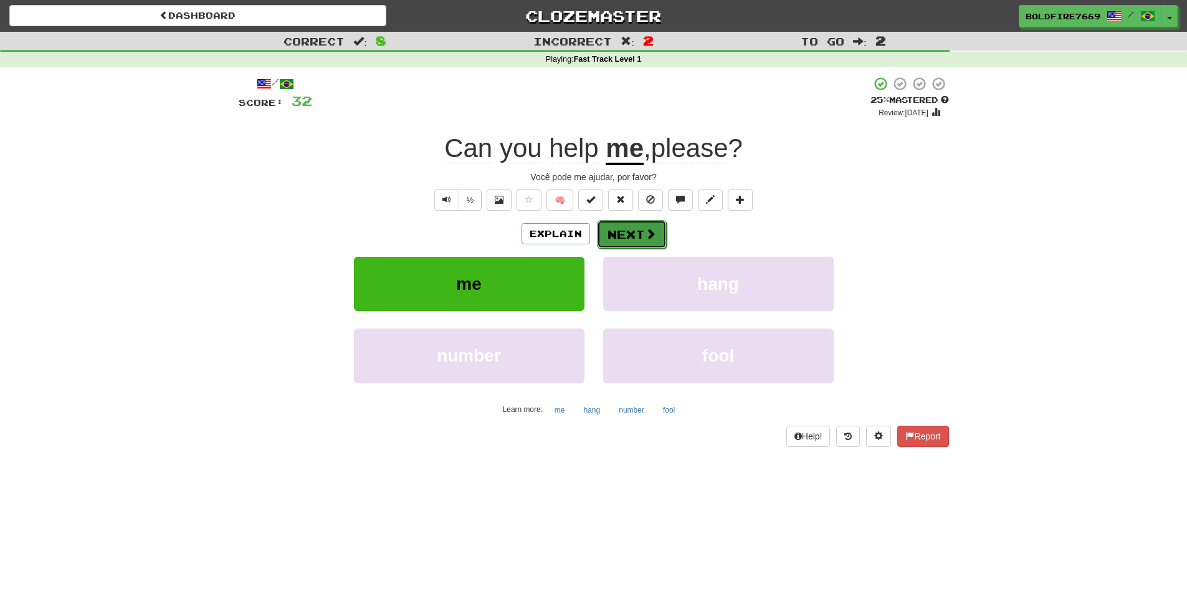
click at [631, 229] on button "Next" at bounding box center [632, 234] width 70 height 29
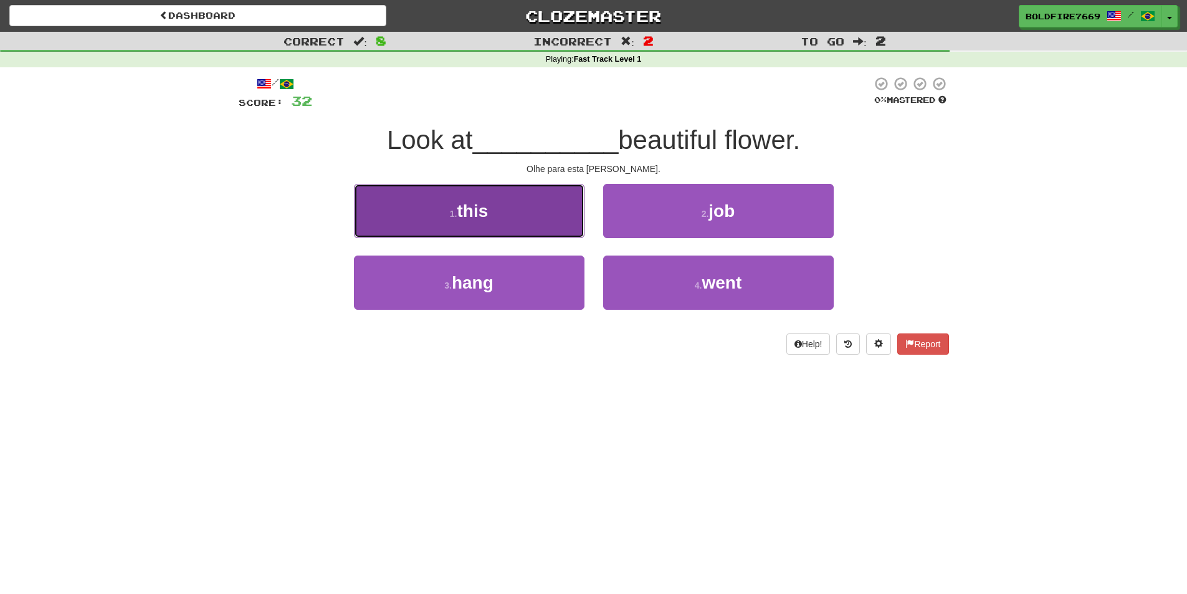
click at [520, 211] on button "1 . this" at bounding box center [469, 211] width 231 height 54
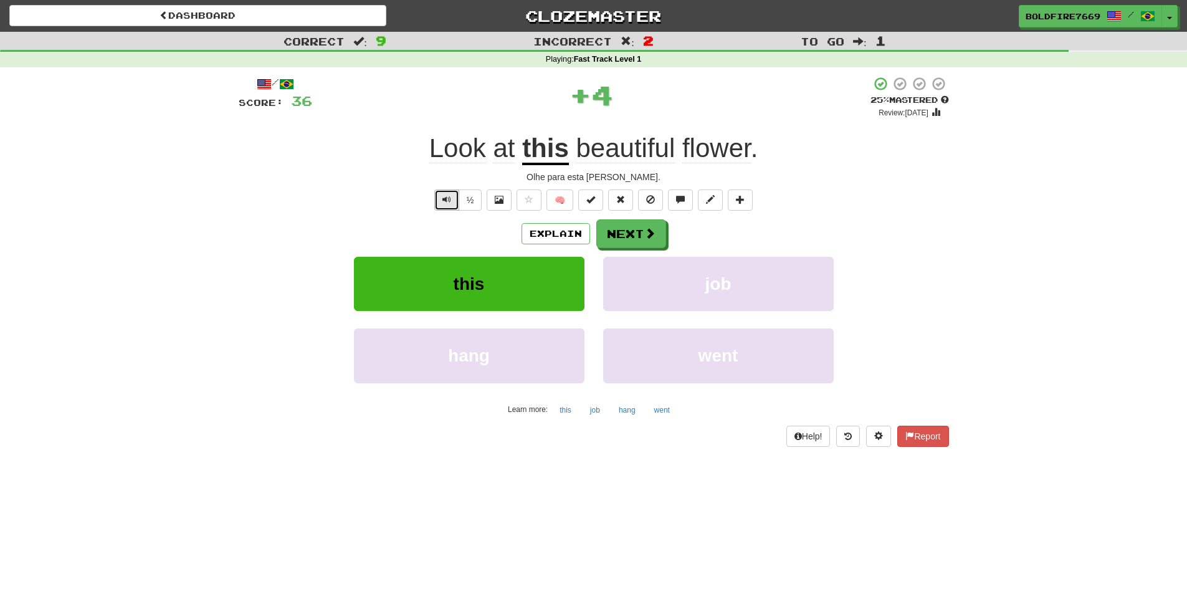
click at [443, 202] on span "Text-to-speech controls" at bounding box center [447, 199] width 9 height 9
click at [621, 235] on button "Next" at bounding box center [632, 234] width 70 height 29
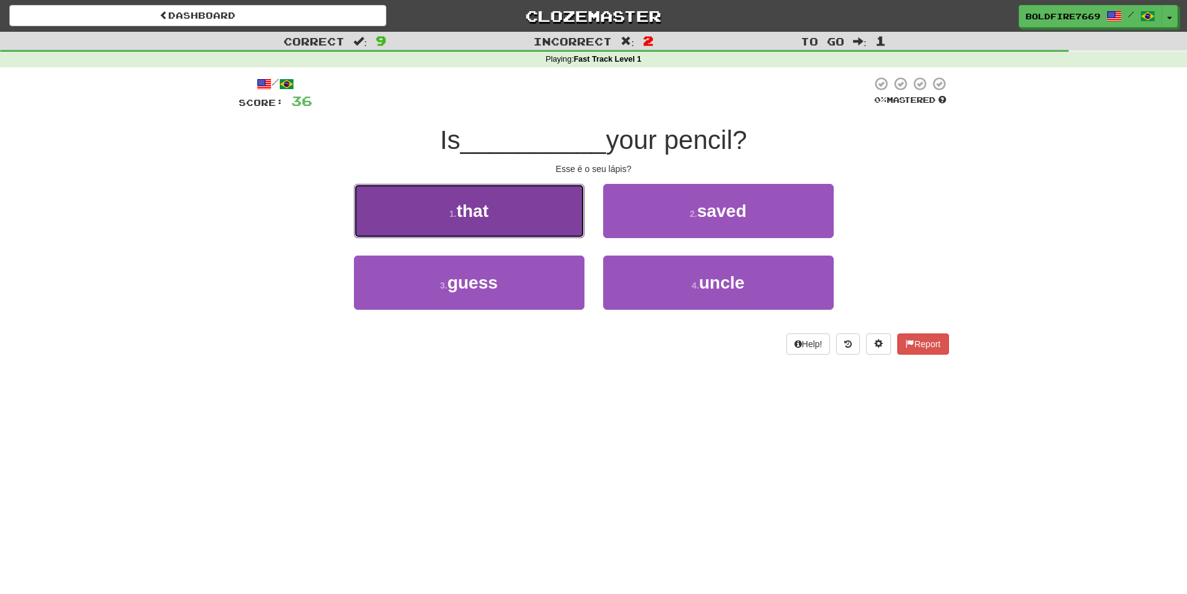
click at [490, 213] on button "1 . that" at bounding box center [469, 211] width 231 height 54
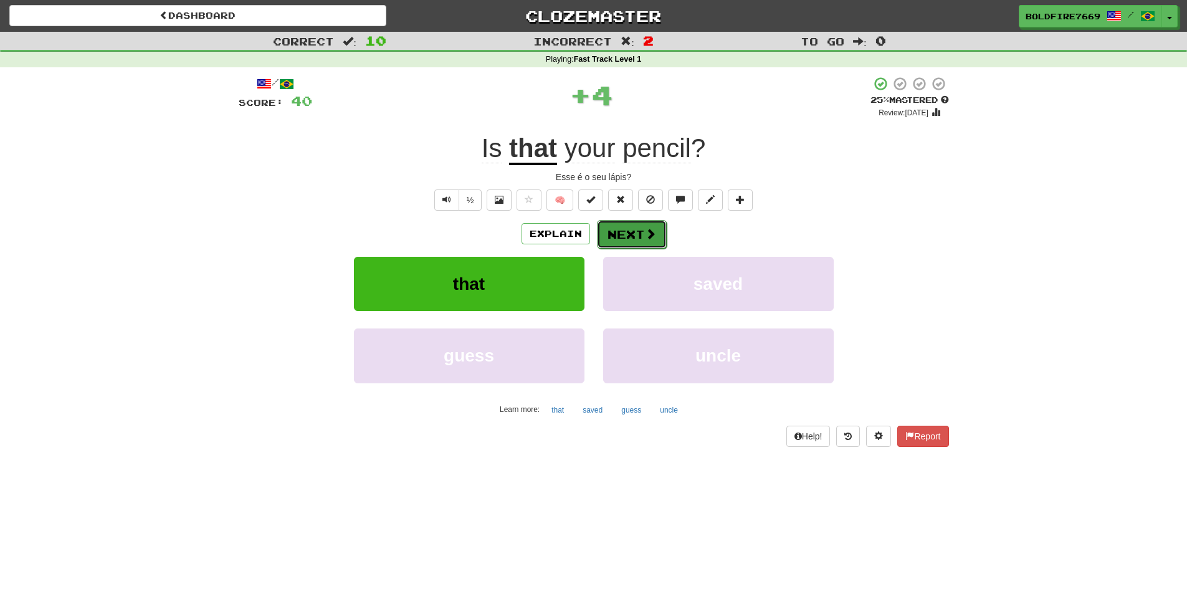
click at [623, 223] on button "Next" at bounding box center [632, 234] width 70 height 29
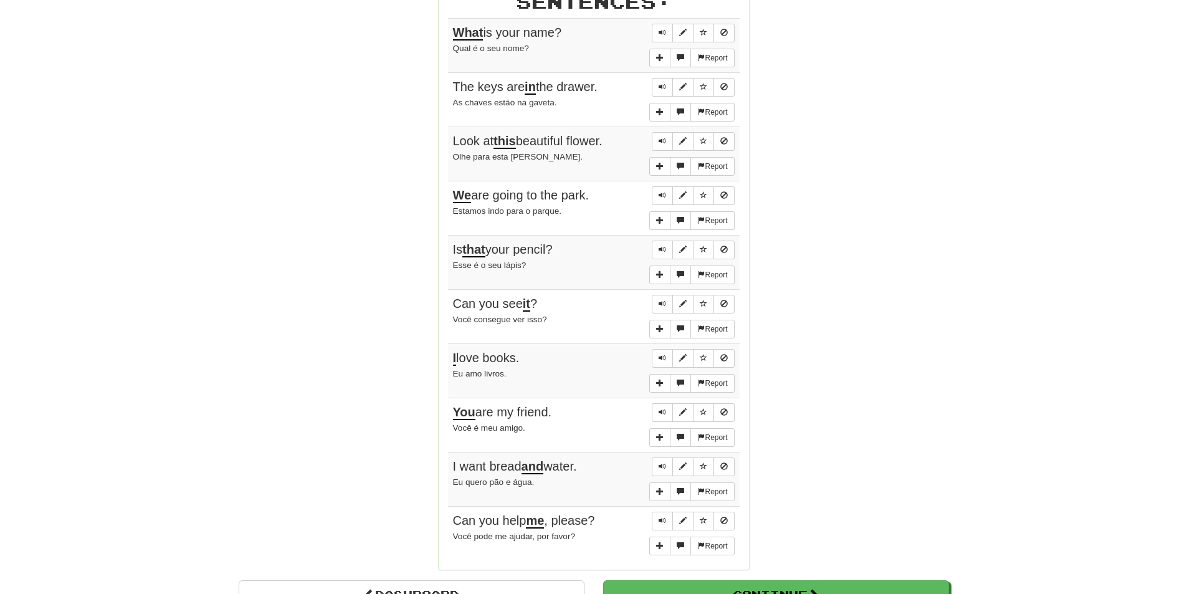
scroll to position [873, 0]
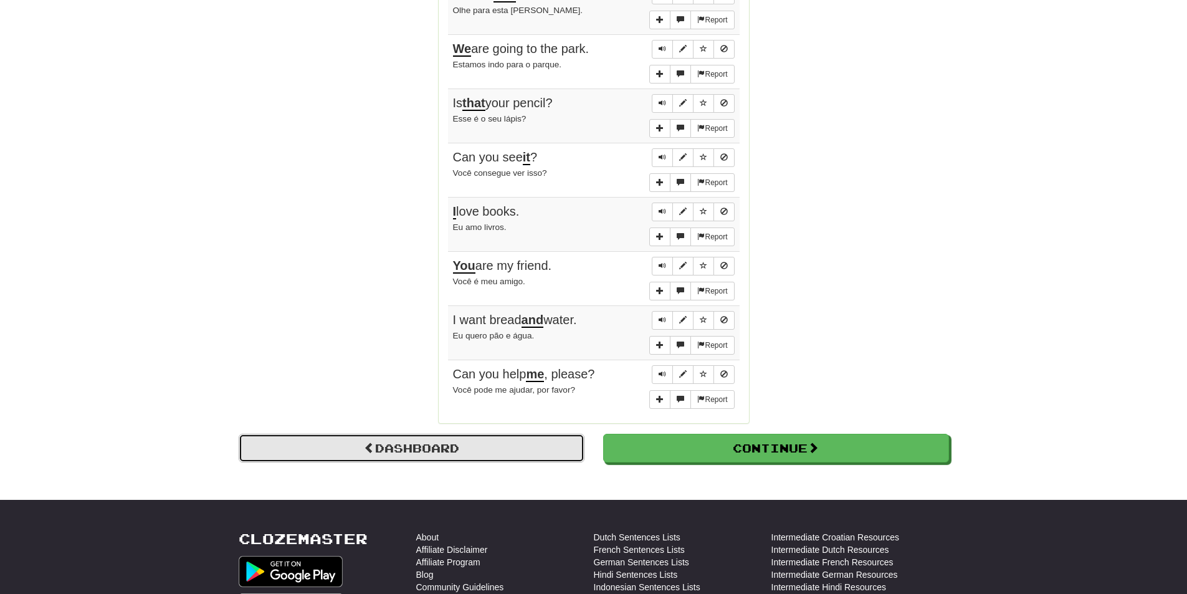
click at [557, 453] on link "Dashboard" at bounding box center [412, 448] width 346 height 29
